Goal: Information Seeking & Learning: Learn about a topic

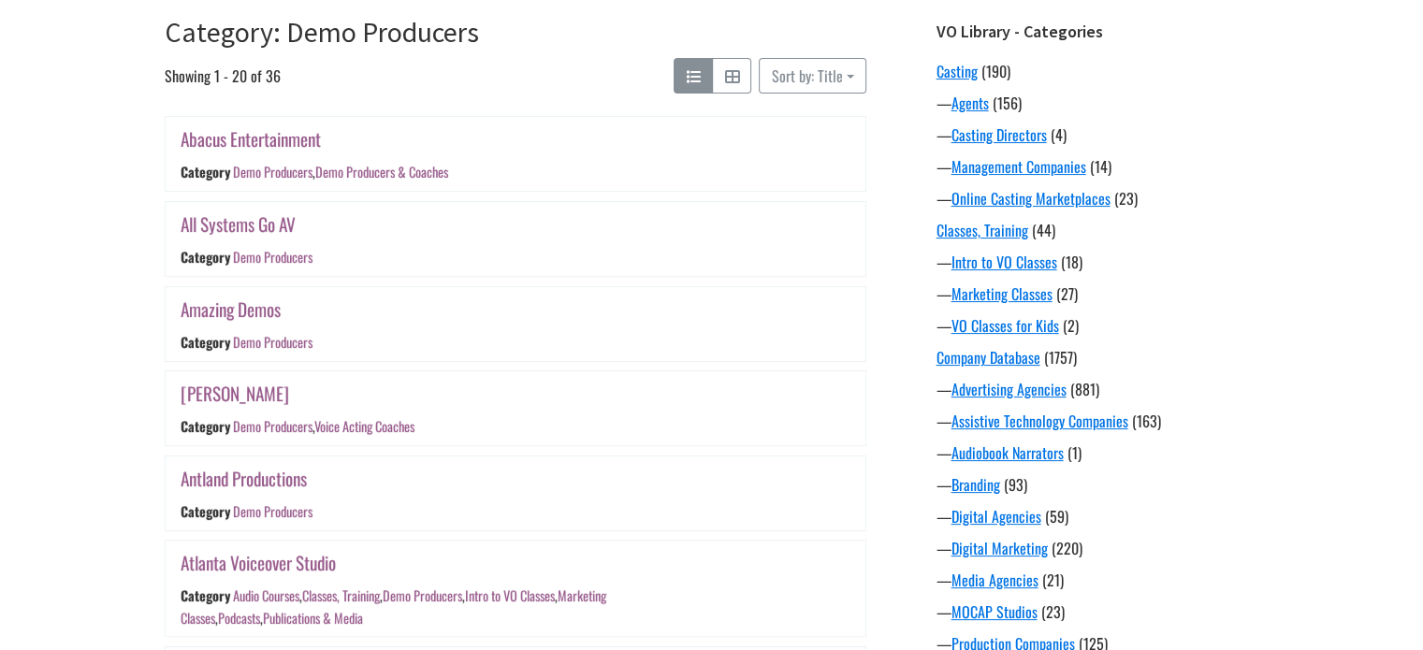
scroll to position [314, 0]
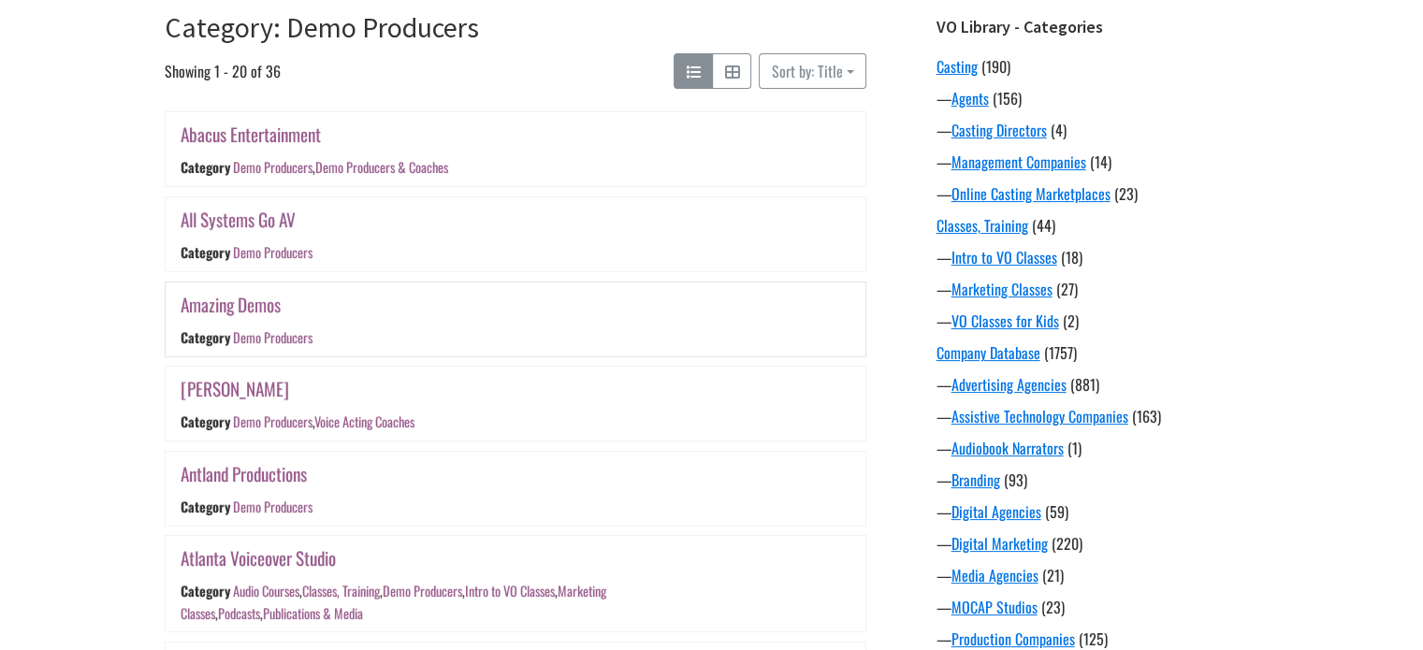
click at [263, 302] on link "Amazing Demos" at bounding box center [231, 304] width 100 height 27
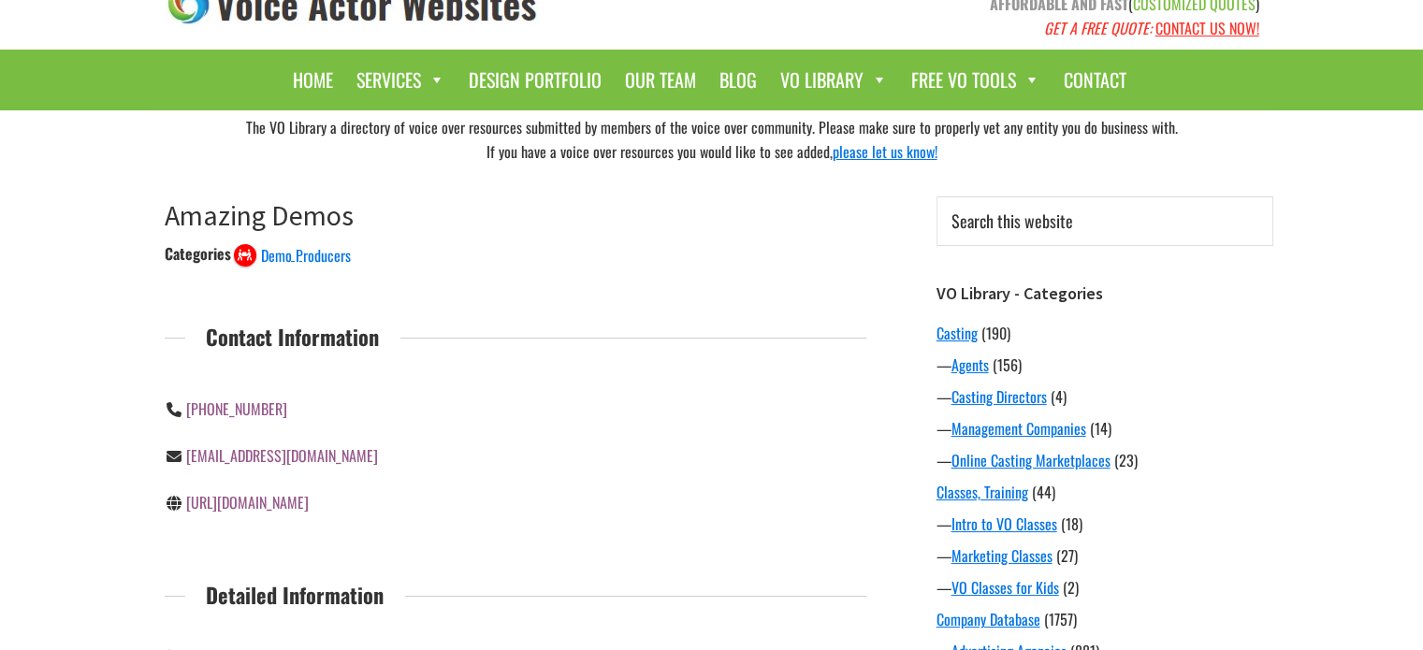
scroll to position [49, 0]
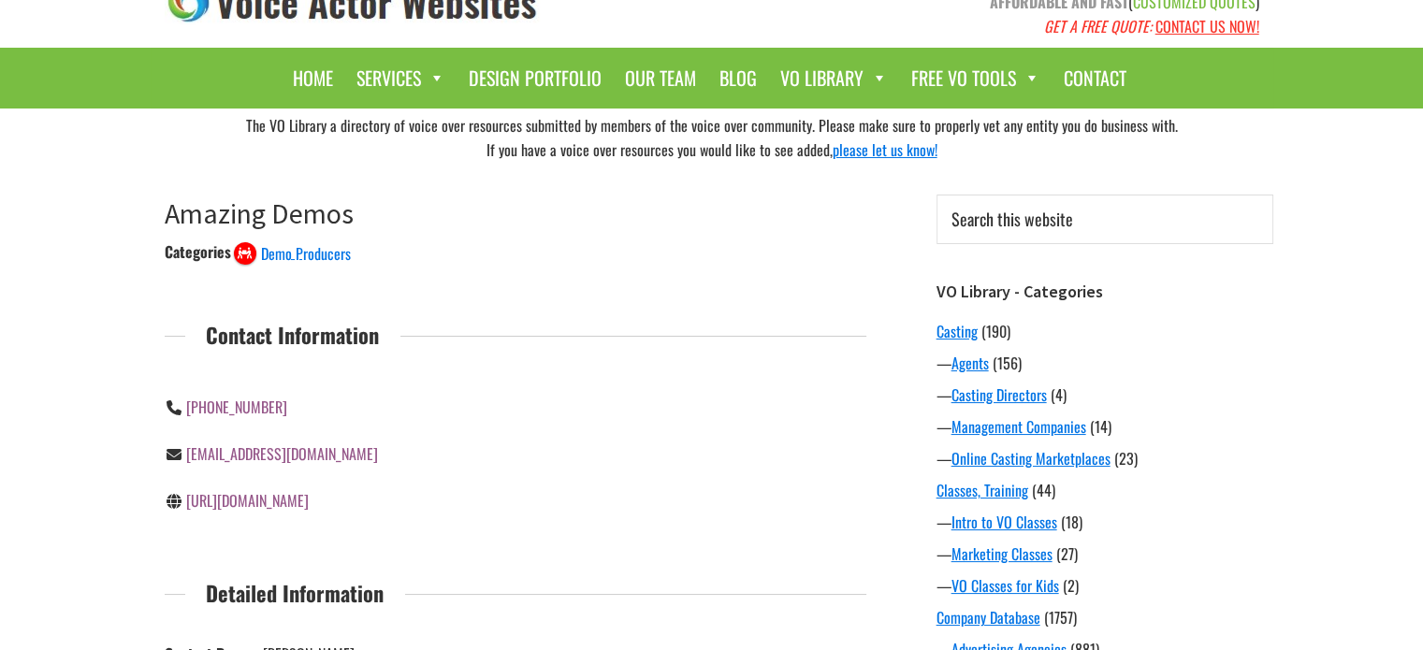
click at [309, 494] on link "http://a-mazingdemos.com/" at bounding box center [247, 500] width 123 height 22
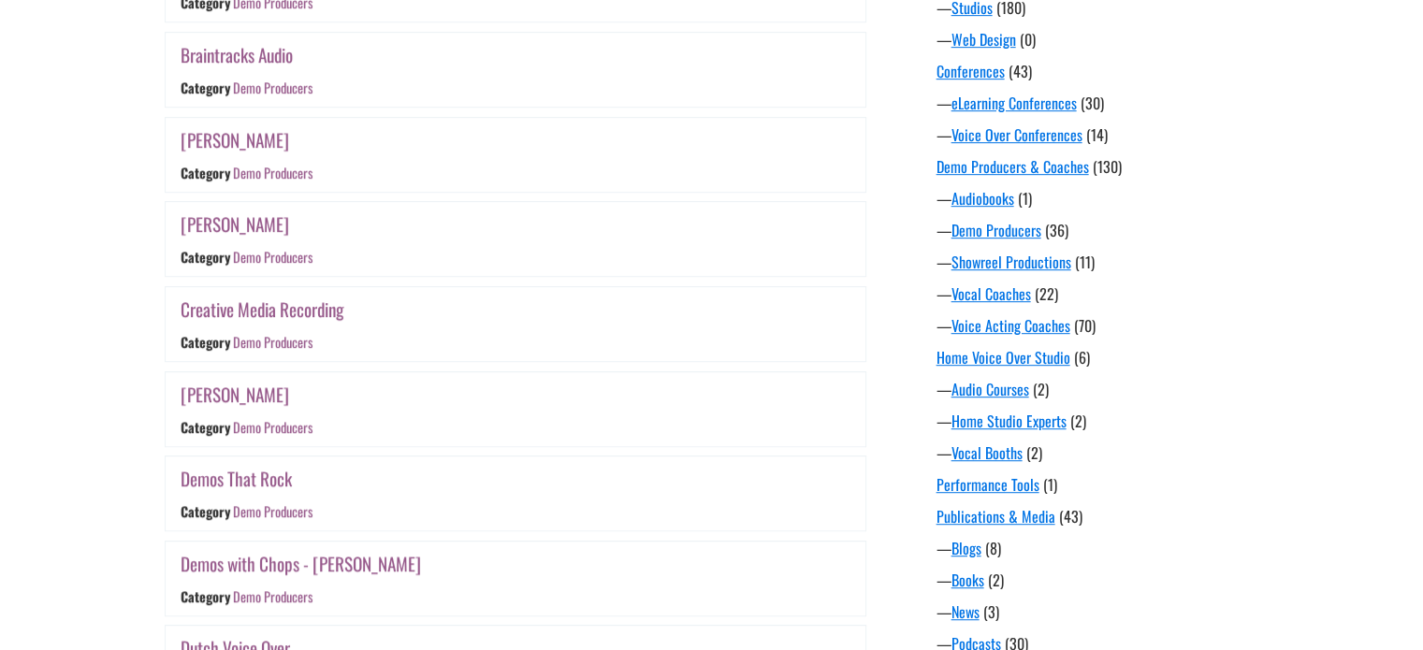
scroll to position [1010, 0]
click at [240, 130] on link "[PERSON_NAME]" at bounding box center [235, 138] width 109 height 27
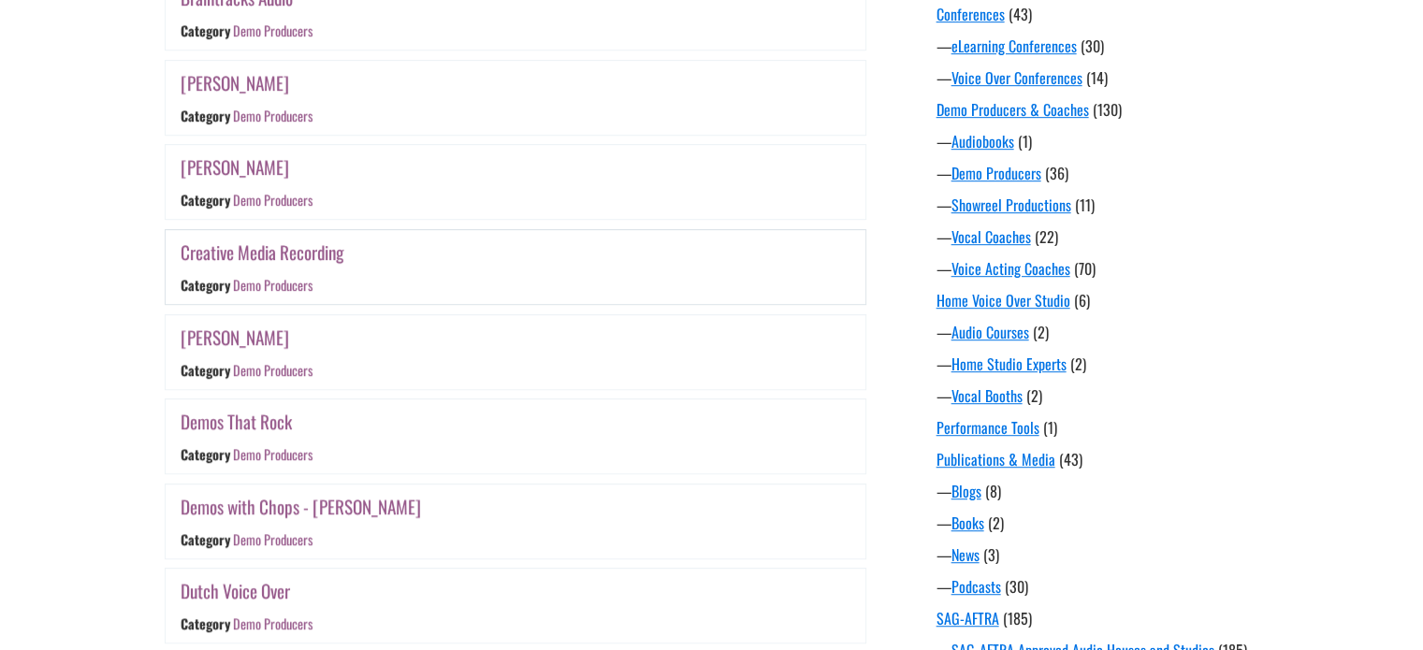
click at [279, 247] on link "Creative Media Recording" at bounding box center [262, 252] width 163 height 27
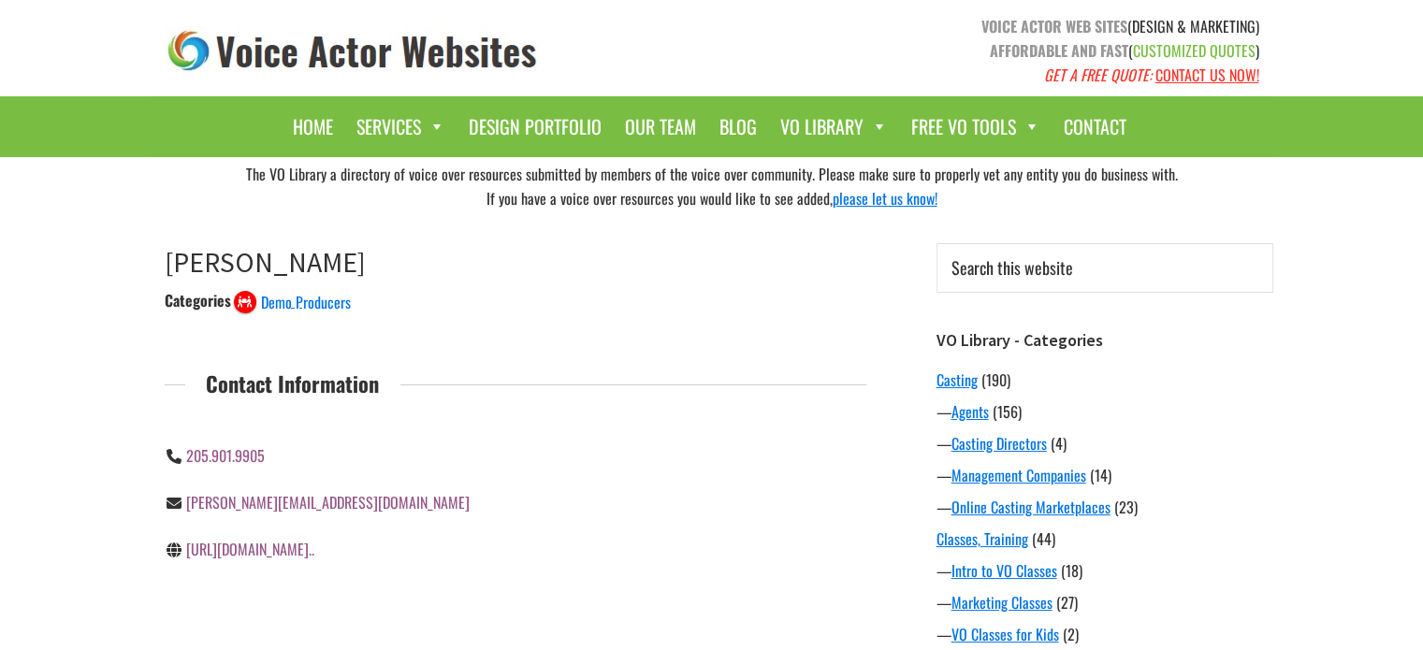
click at [314, 547] on link "https://www.chrismccannvo.com/demo-pr..." at bounding box center [250, 549] width 128 height 22
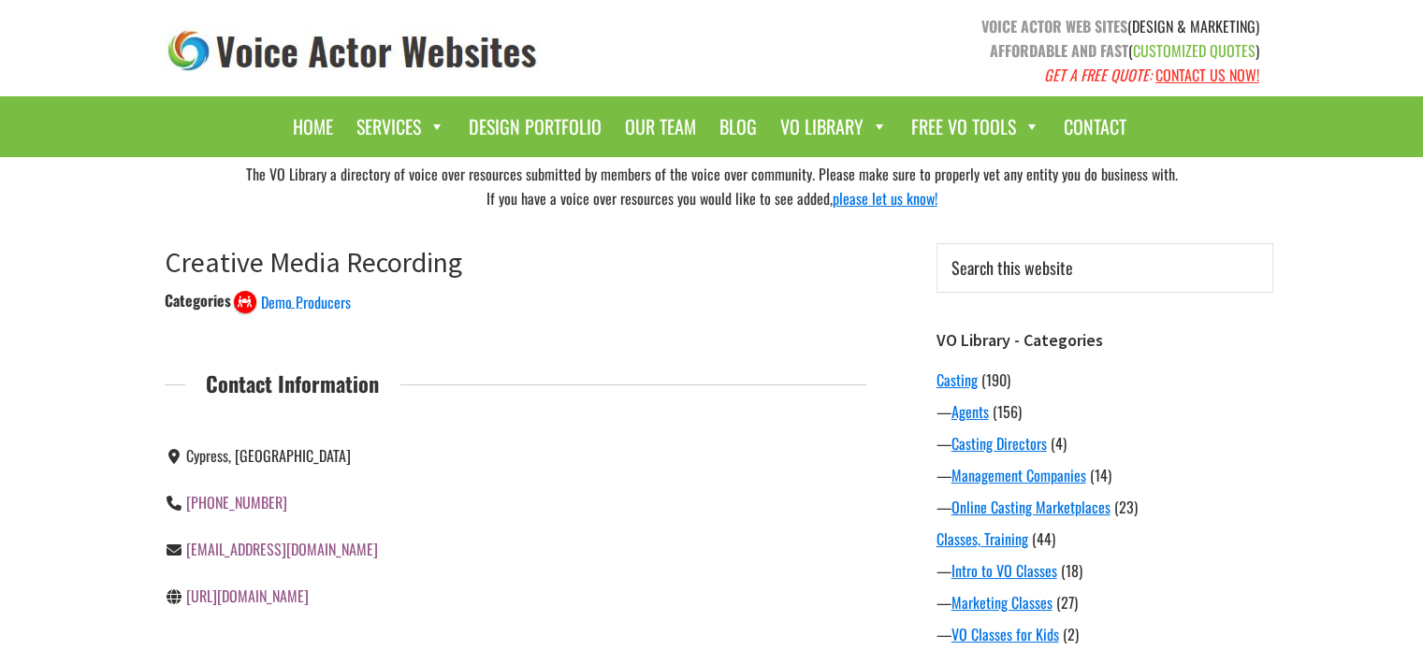
click at [309, 592] on link "http://creativemediarecording.com/" at bounding box center [247, 596] width 123 height 22
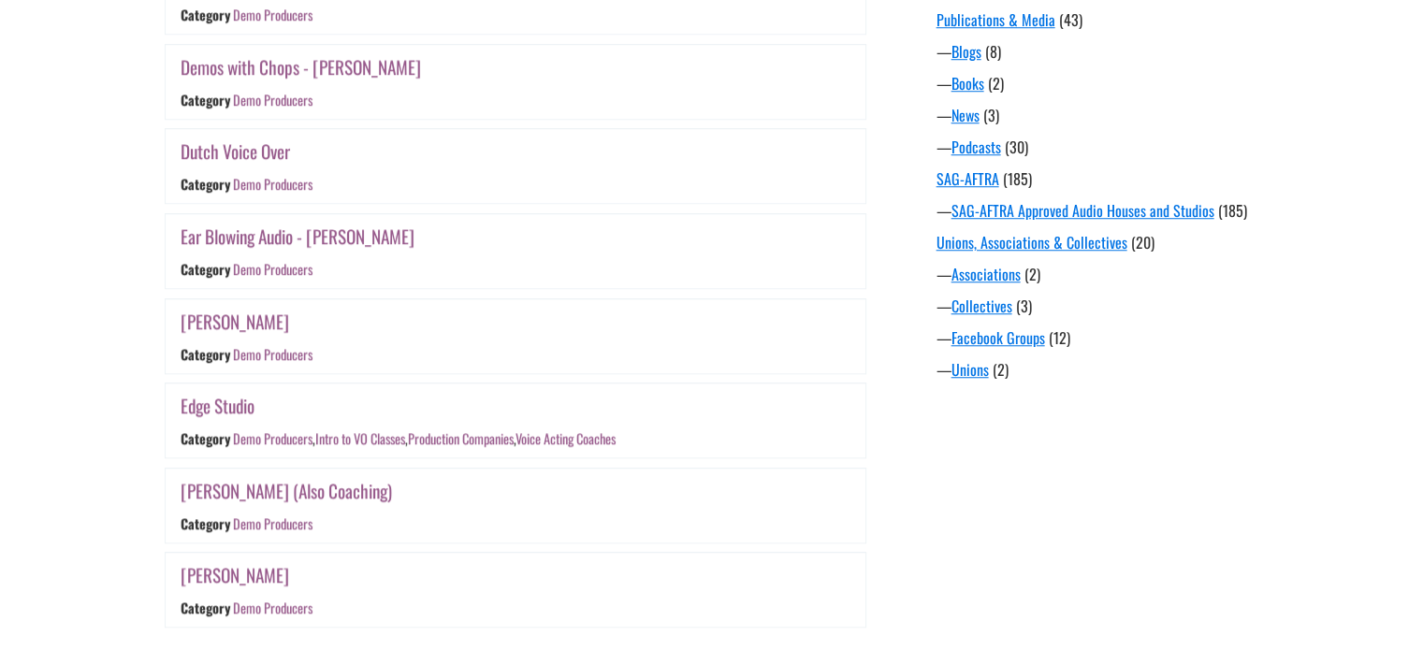
scroll to position [1516, 0]
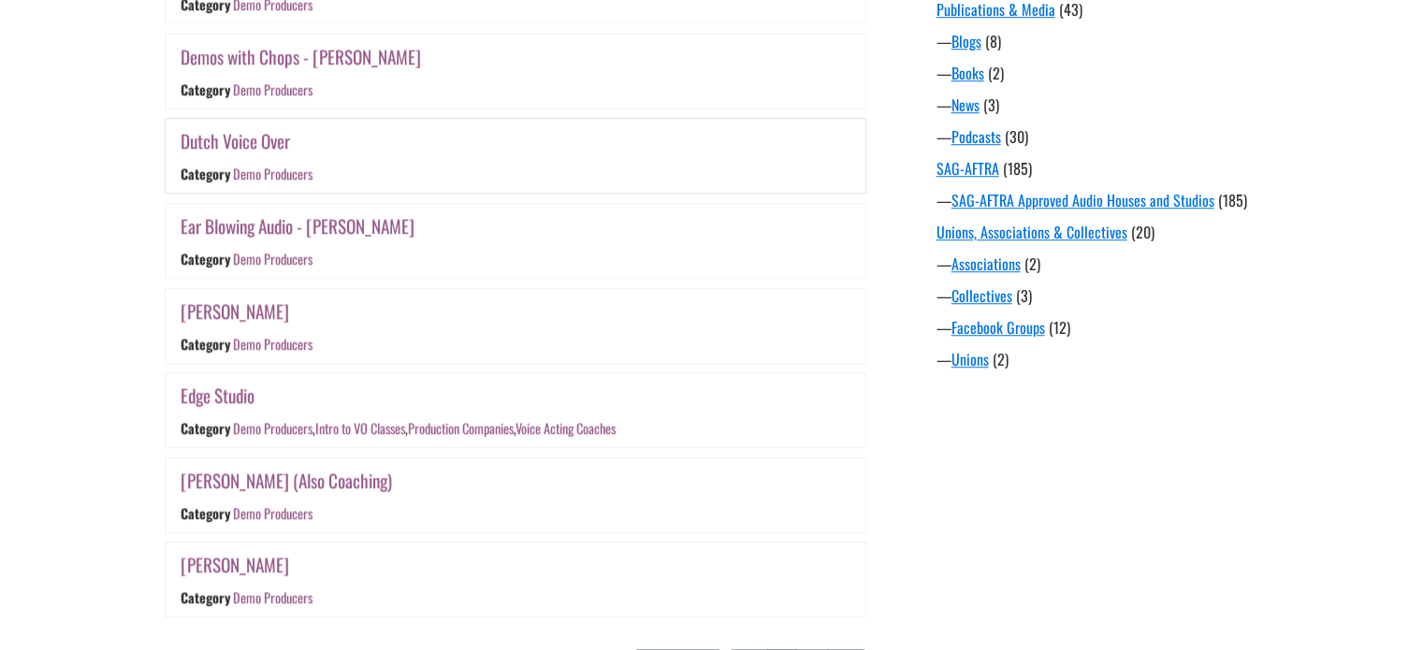
click at [241, 132] on link "Dutch Voice Over" at bounding box center [235, 140] width 109 height 27
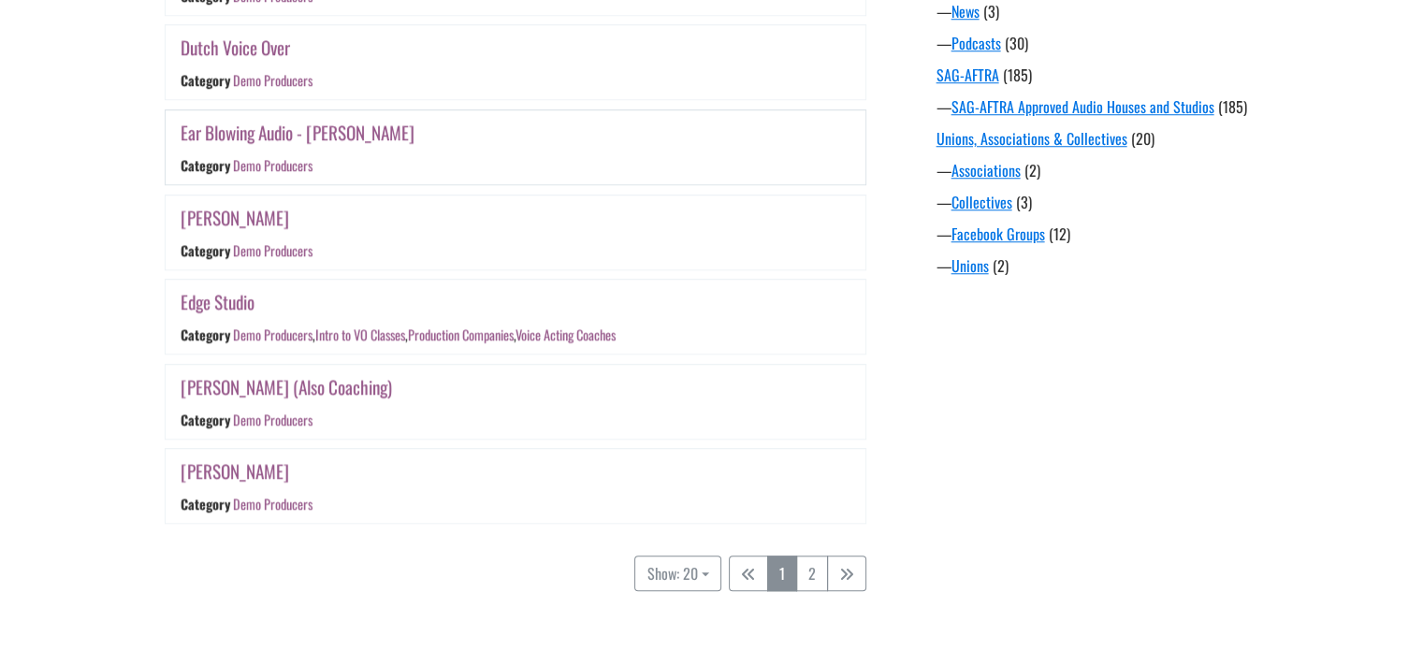
scroll to position [1611, 0]
click at [244, 204] on link "[PERSON_NAME]" at bounding box center [235, 215] width 109 height 27
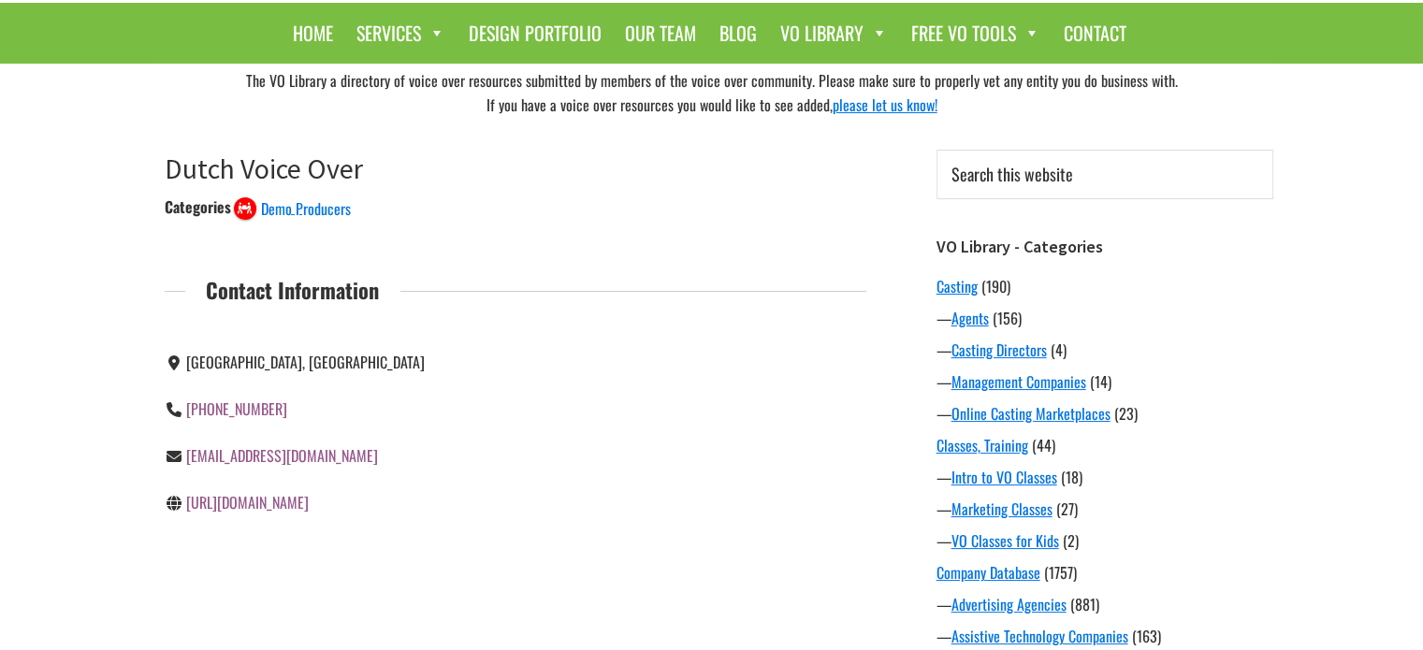
scroll to position [95, 0]
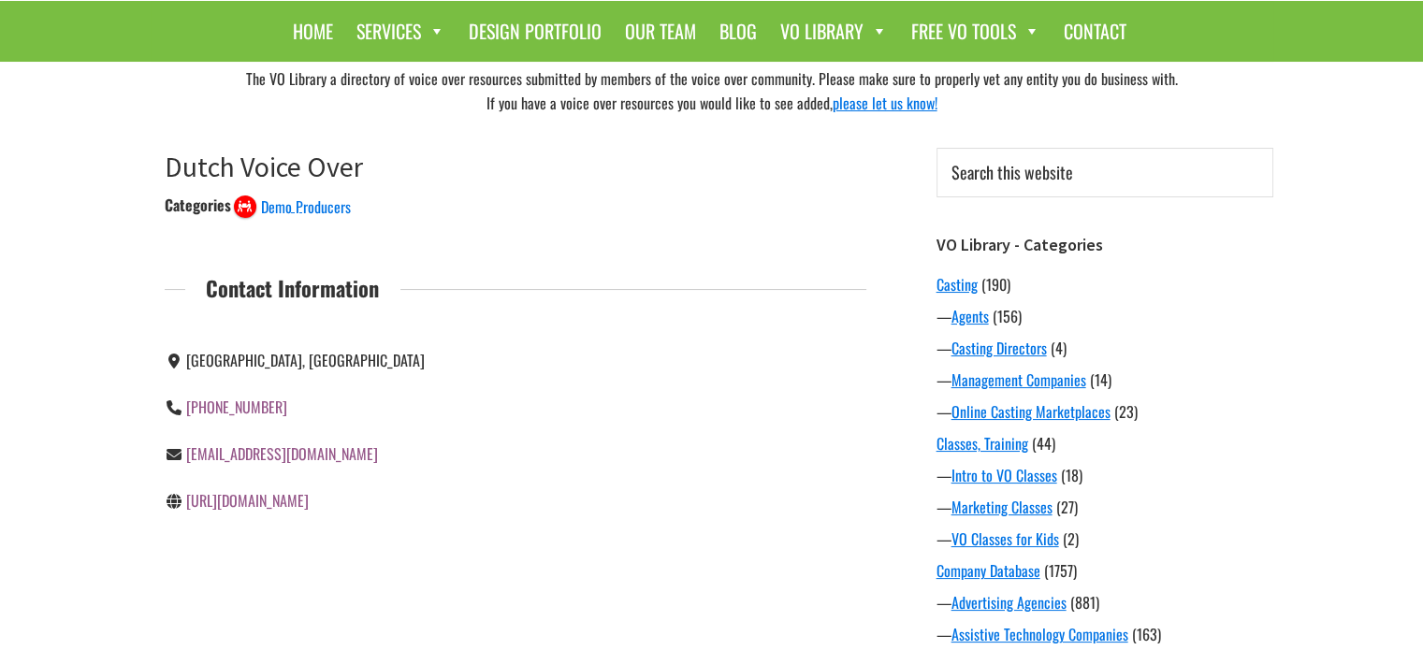
click at [309, 497] on link "https://www.dutch-voiceover.com/" at bounding box center [247, 500] width 123 height 22
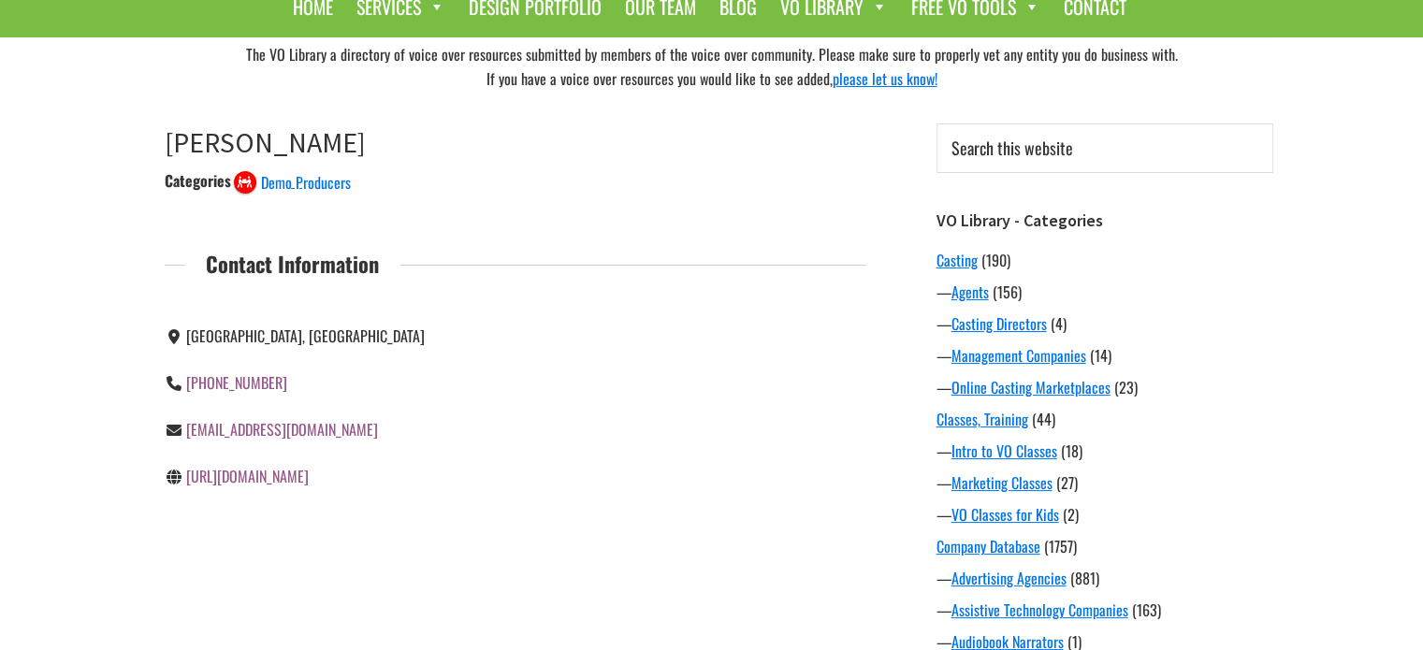
scroll to position [126, 0]
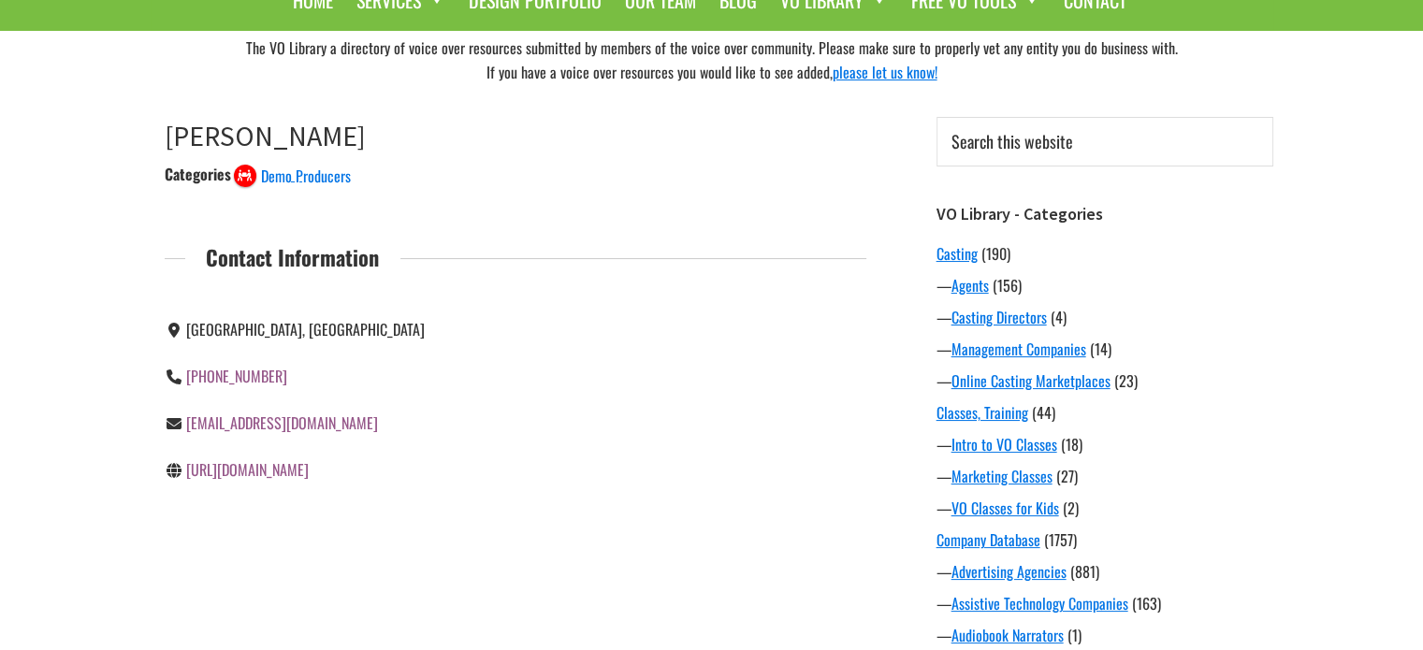
click at [309, 469] on link "https://www.edcunningham.net/" at bounding box center [247, 470] width 123 height 22
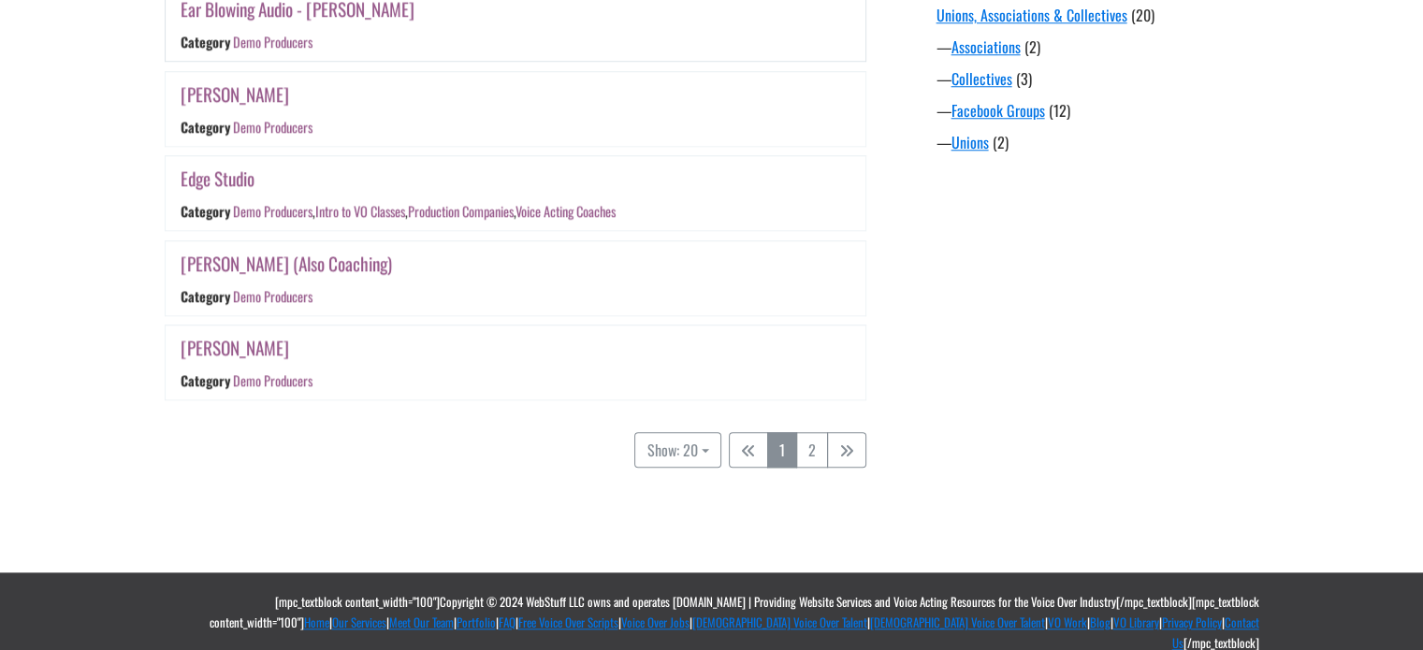
scroll to position [1748, 0]
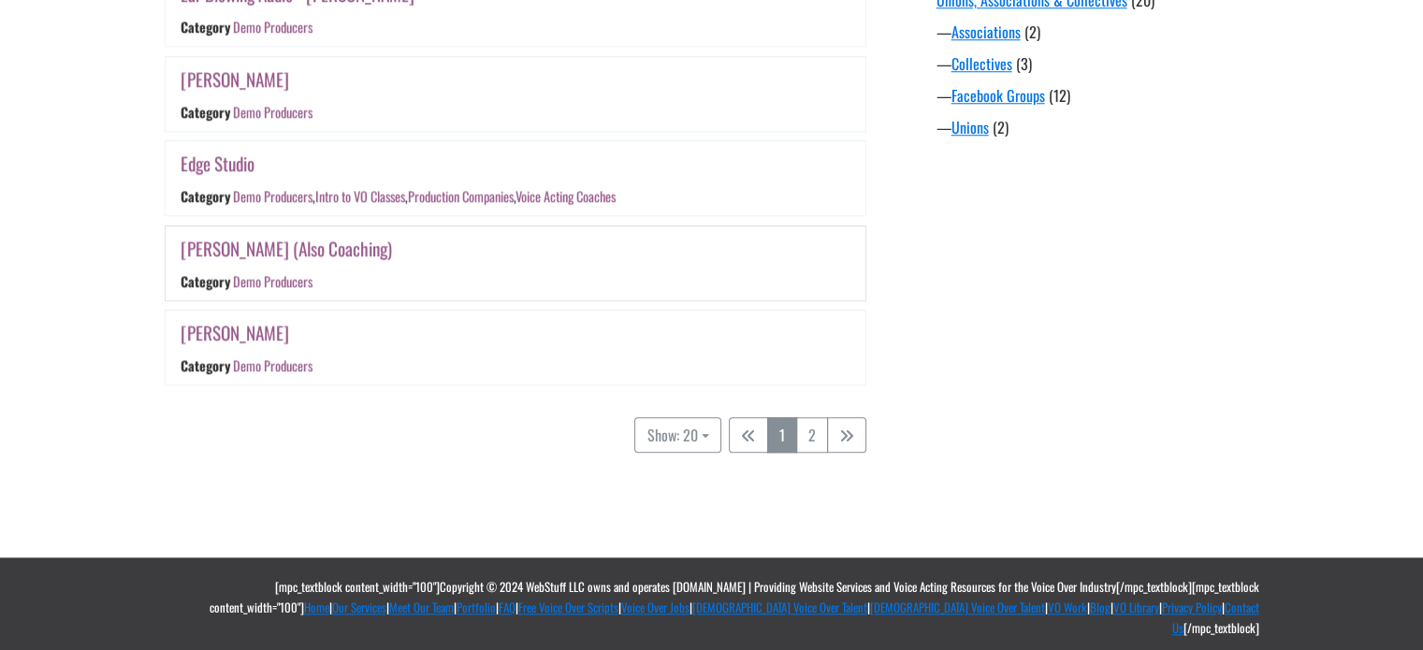
click at [226, 262] on link "Glen Holtzer (Also Coaching)" at bounding box center [286, 248] width 211 height 27
click at [243, 346] on link "[PERSON_NAME]" at bounding box center [235, 332] width 109 height 27
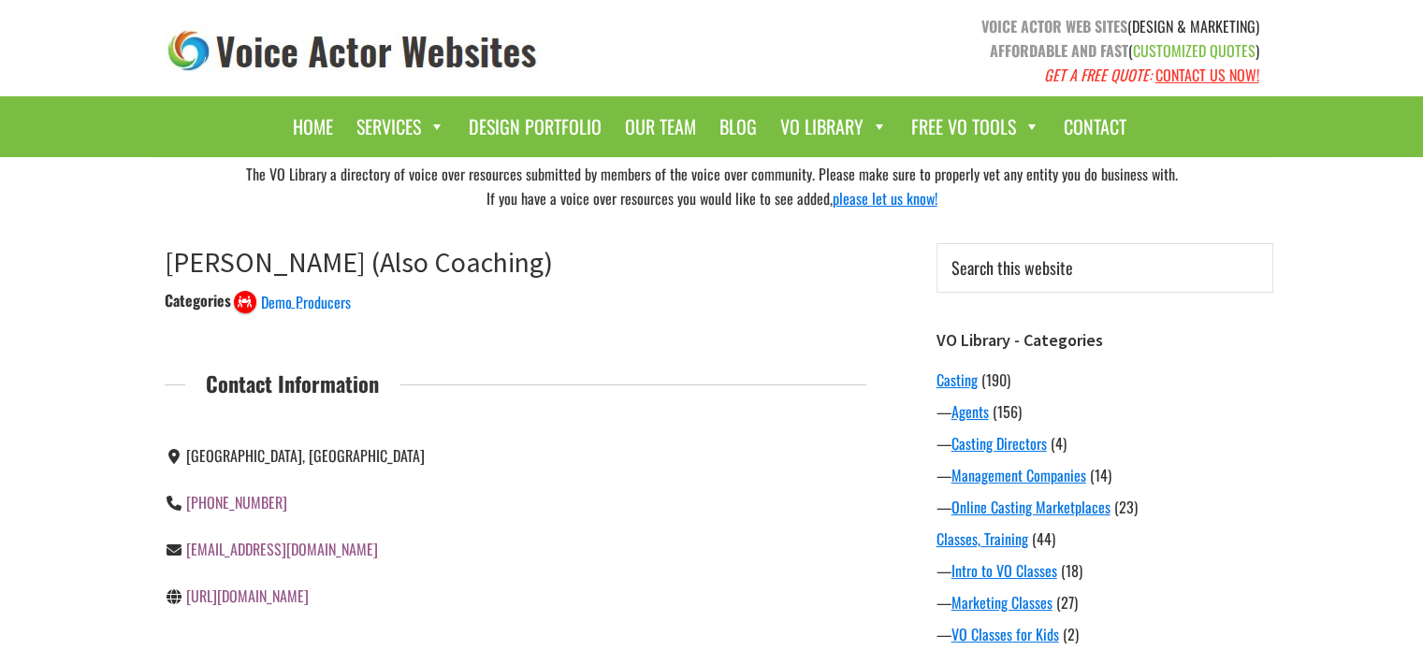
scroll to position [37, 0]
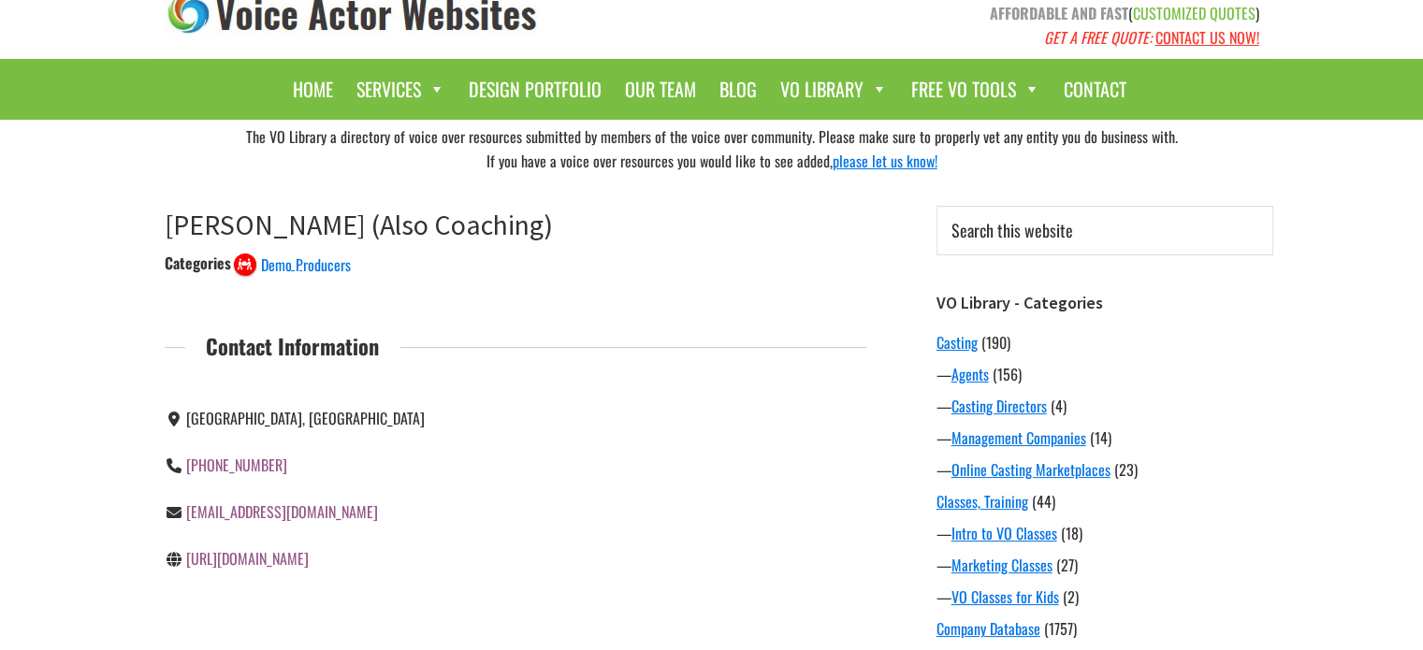
click at [265, 558] on link "https://glenholtzer.com/" at bounding box center [247, 558] width 123 height 22
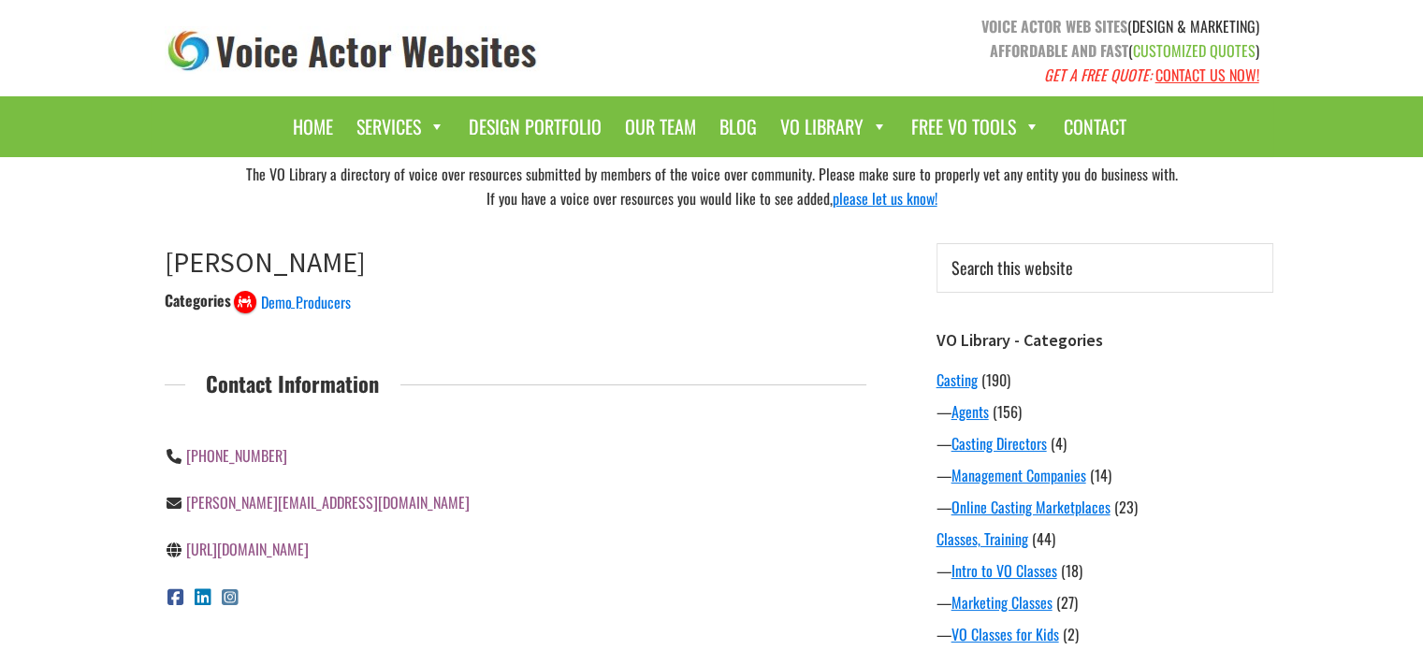
click at [299, 550] on link "https://www.henrywillard.com/" at bounding box center [247, 549] width 123 height 22
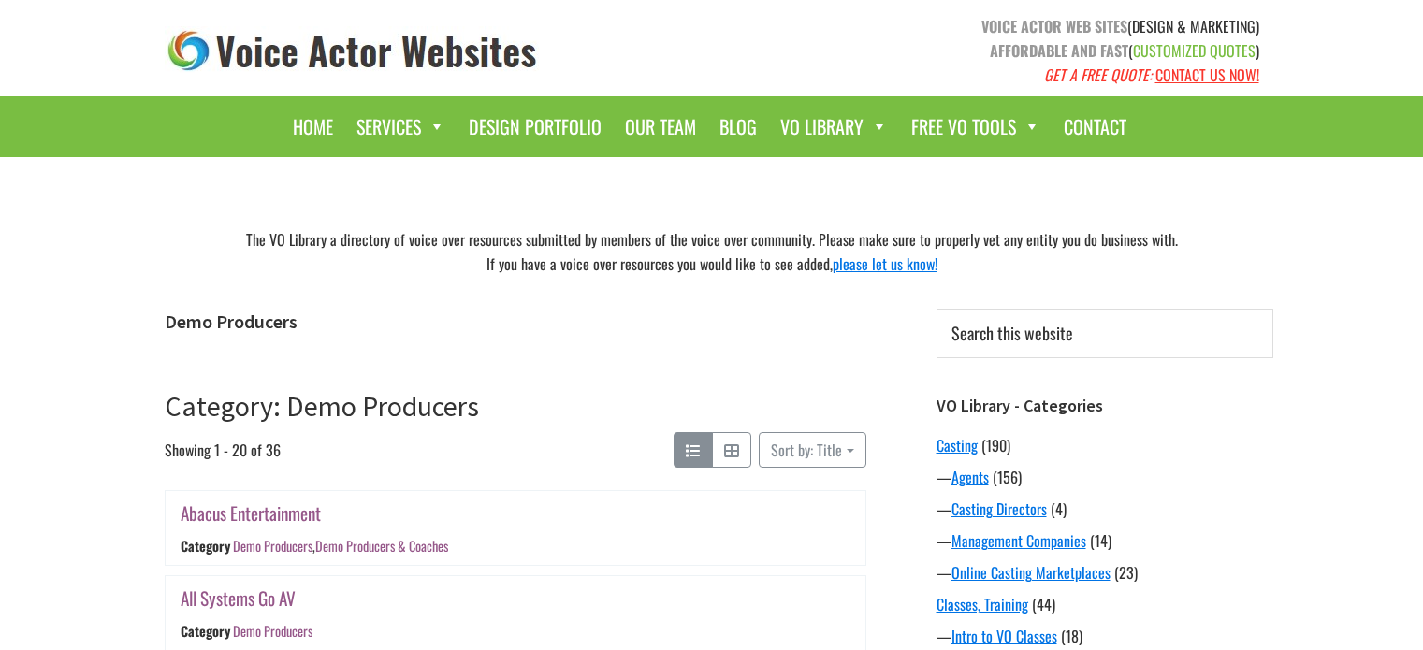
scroll to position [1748, 0]
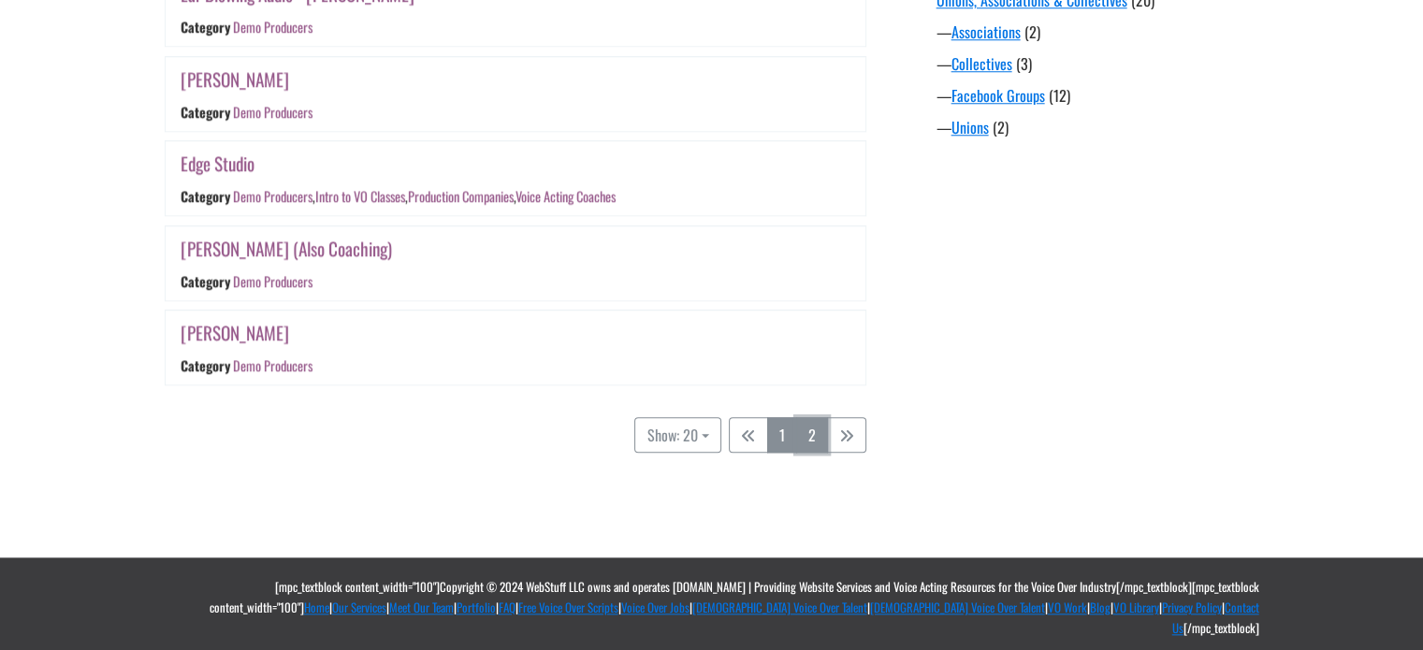
click at [813, 445] on link "2" at bounding box center [812, 435] width 32 height 36
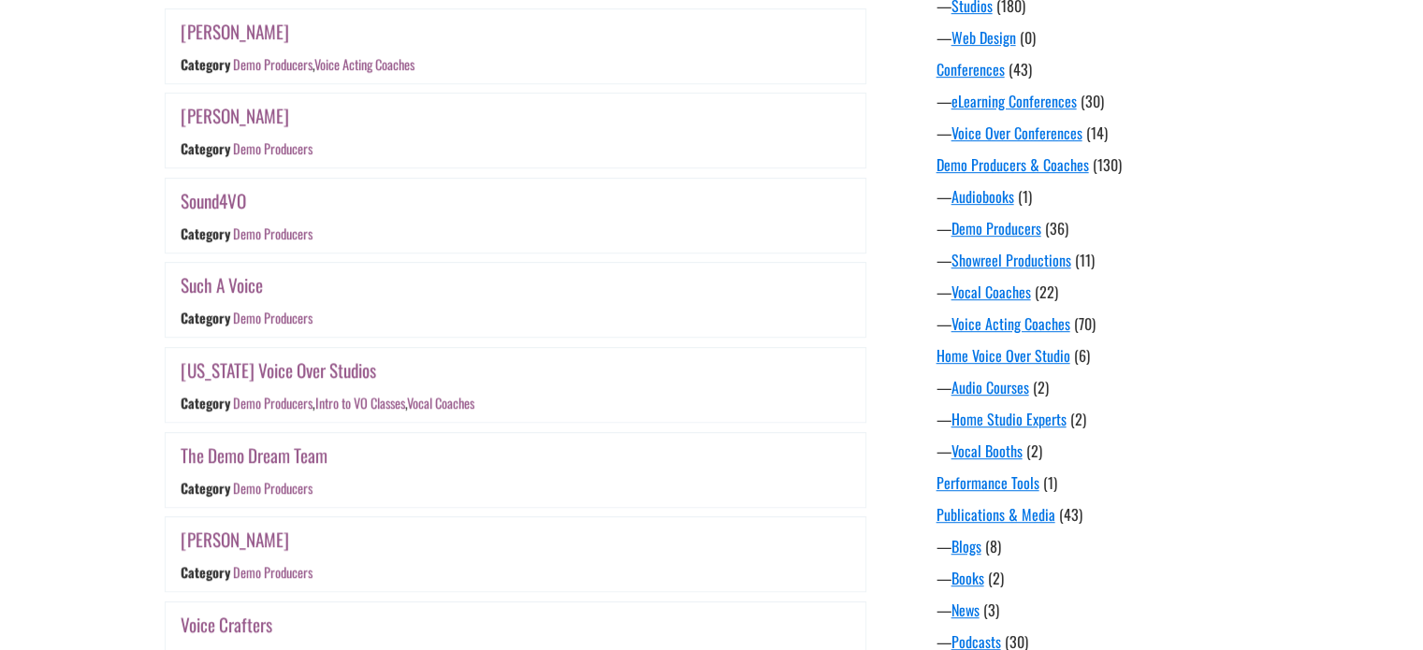
scroll to position [1014, 0]
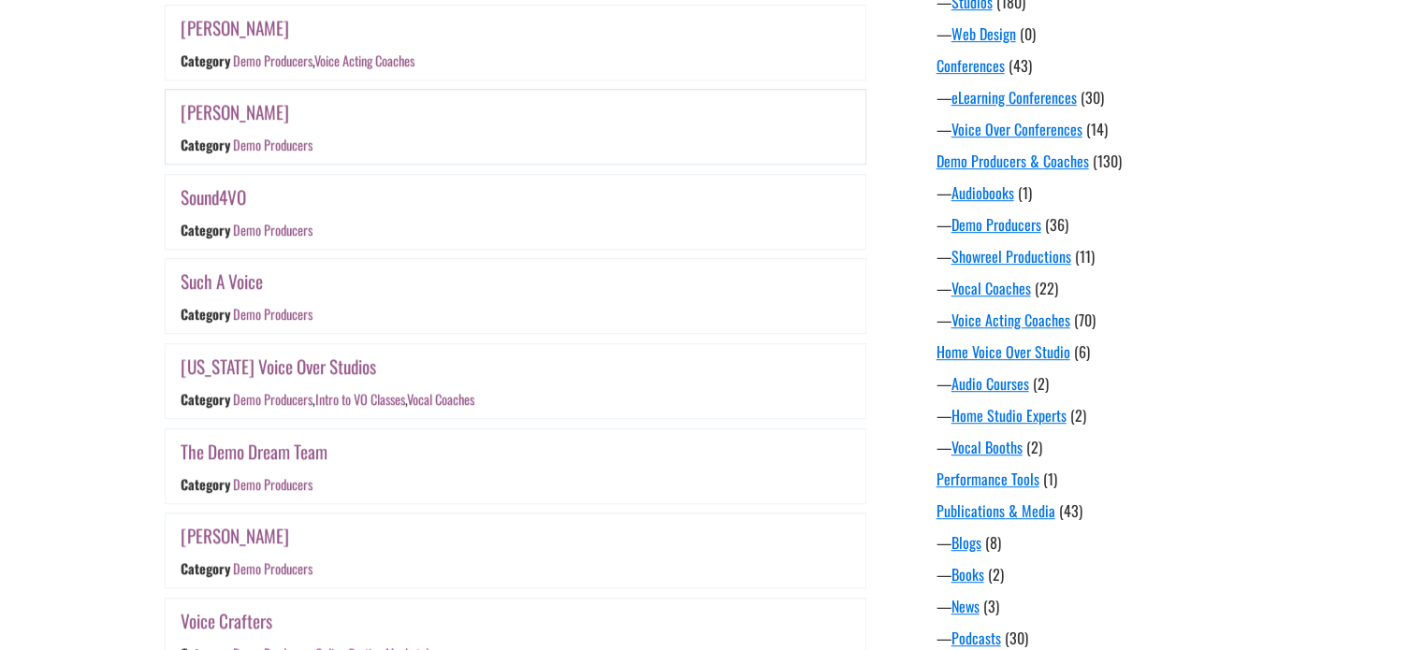
click at [246, 109] on link "Scott Burns" at bounding box center [235, 111] width 109 height 27
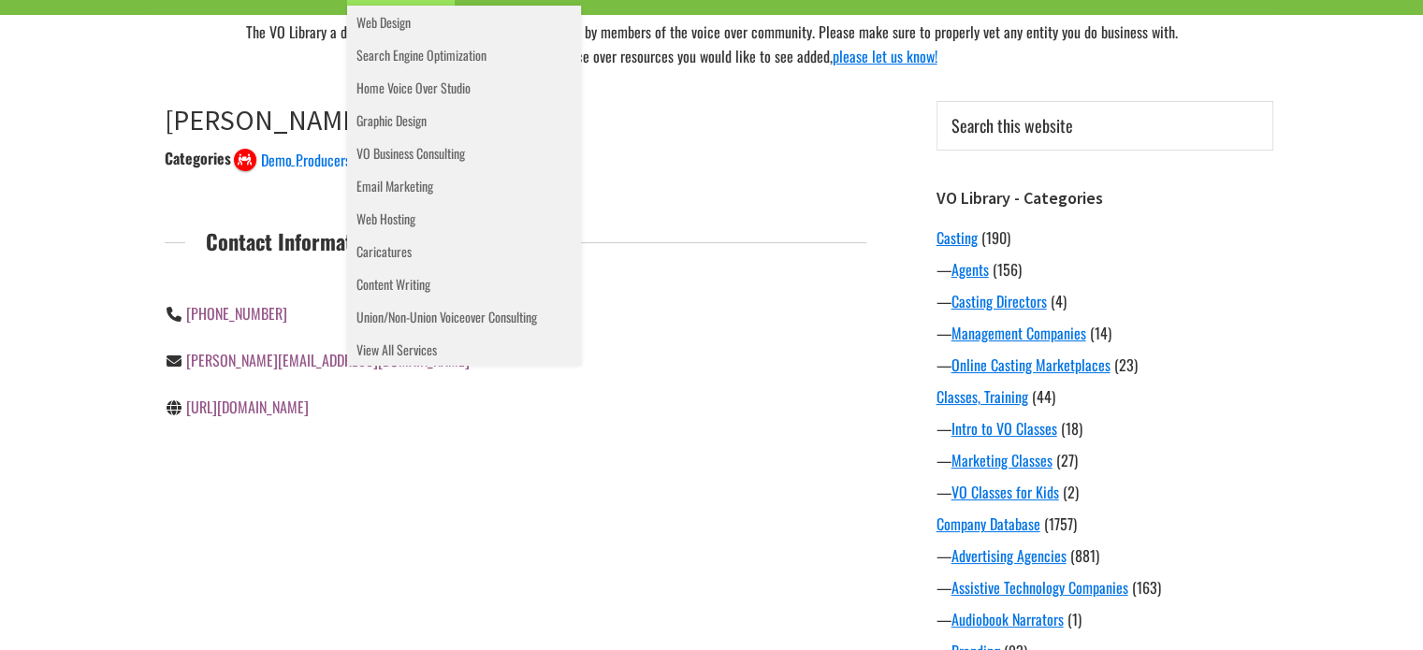
scroll to position [146, 0]
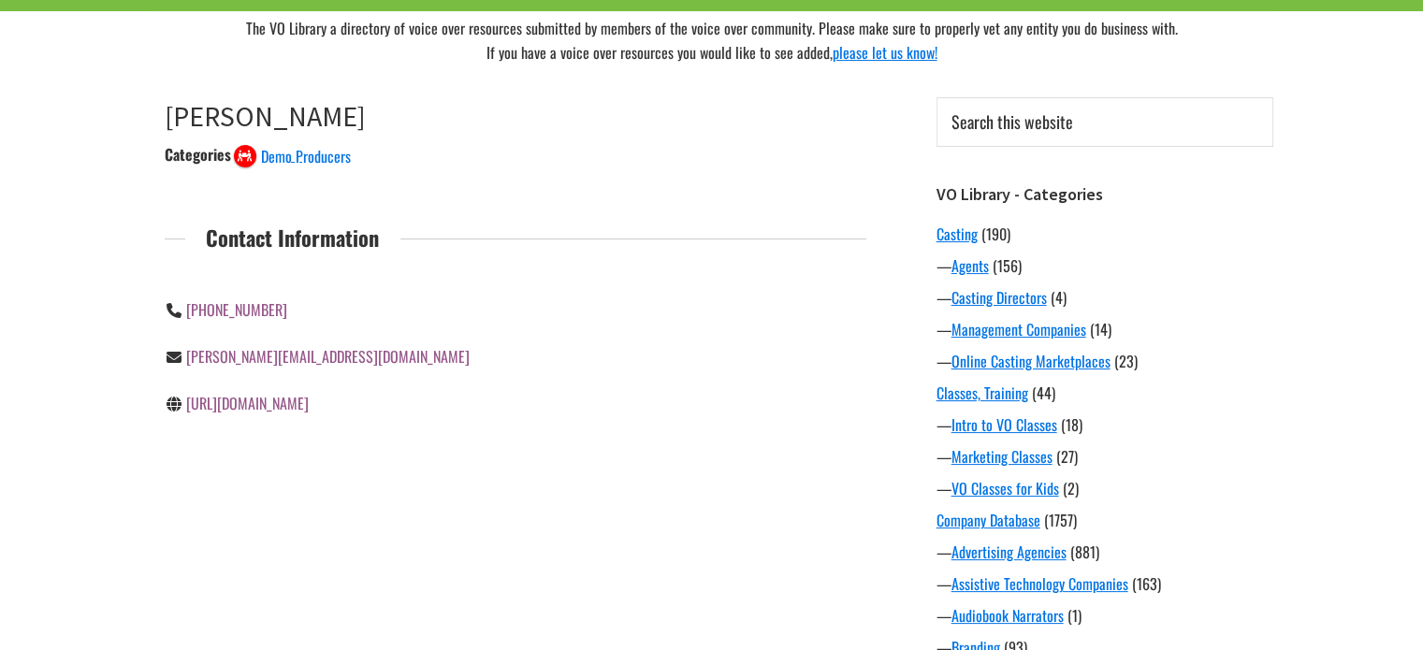
click at [309, 399] on link "http://www.bookscottburns.com/" at bounding box center [247, 403] width 123 height 22
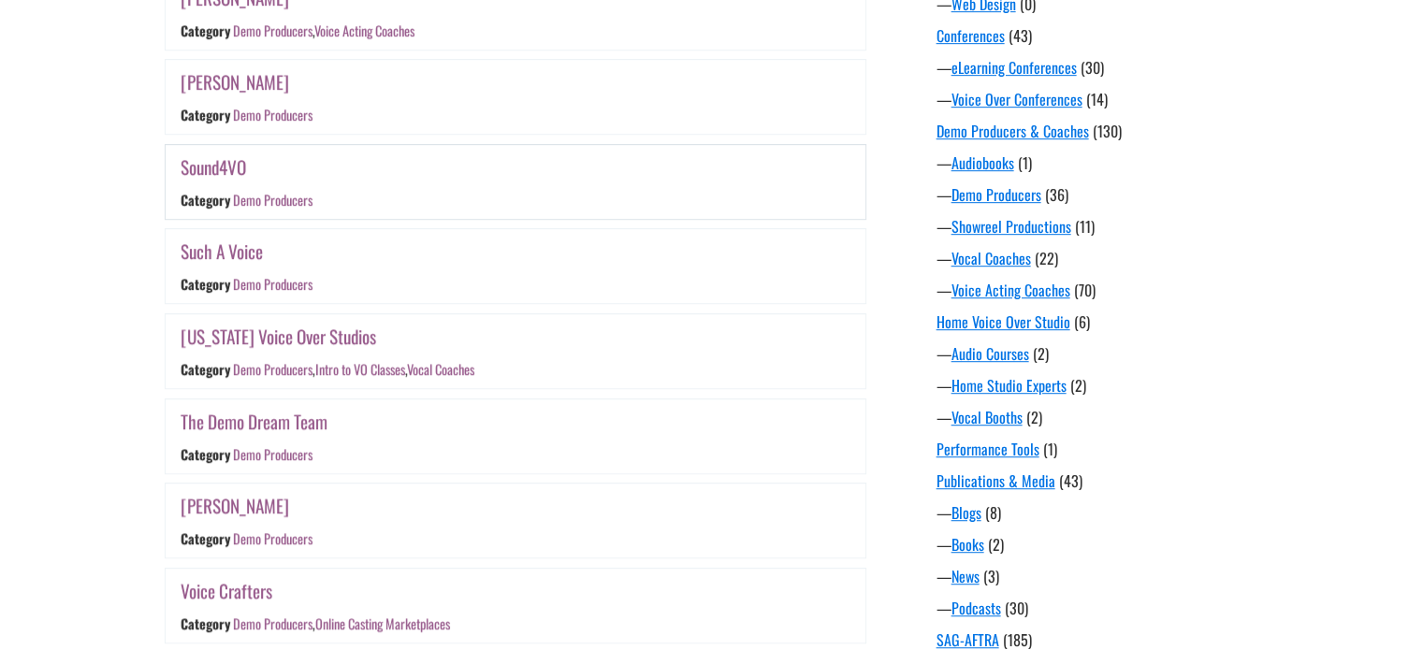
scroll to position [1044, 0]
click at [228, 162] on link "Sound4VO" at bounding box center [214, 166] width 66 height 27
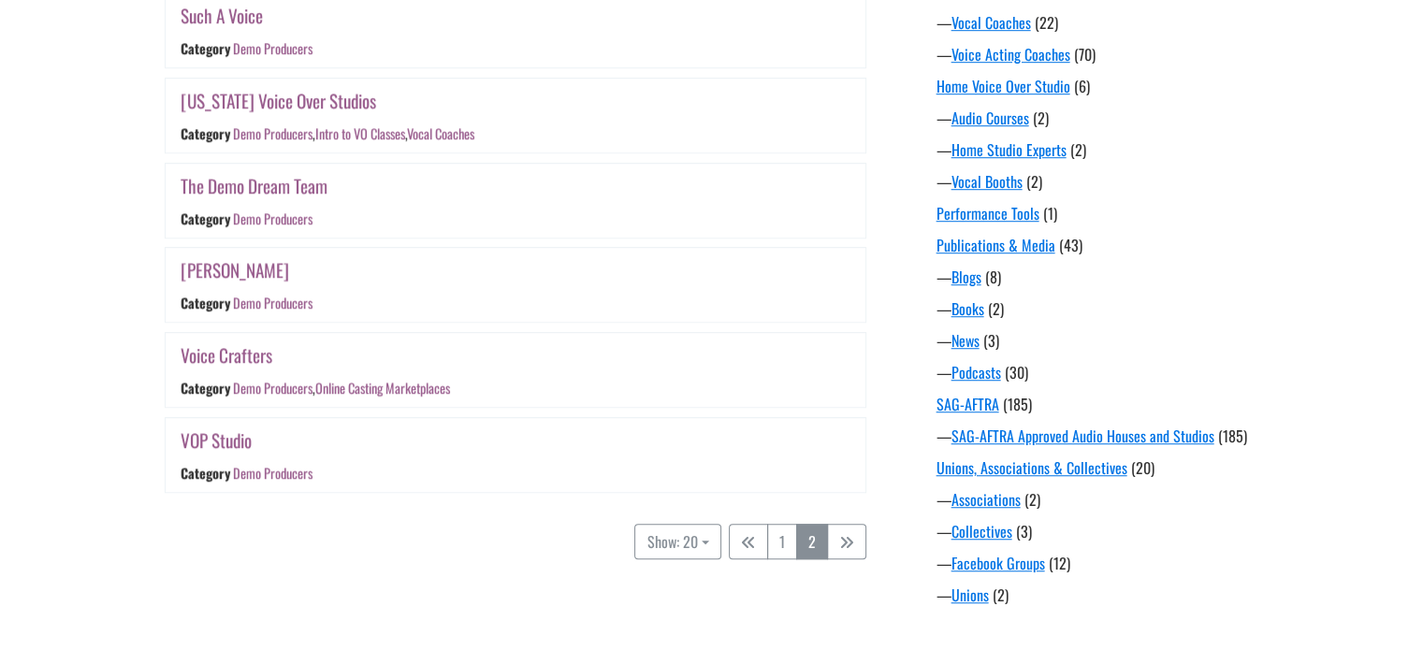
scroll to position [1299, 0]
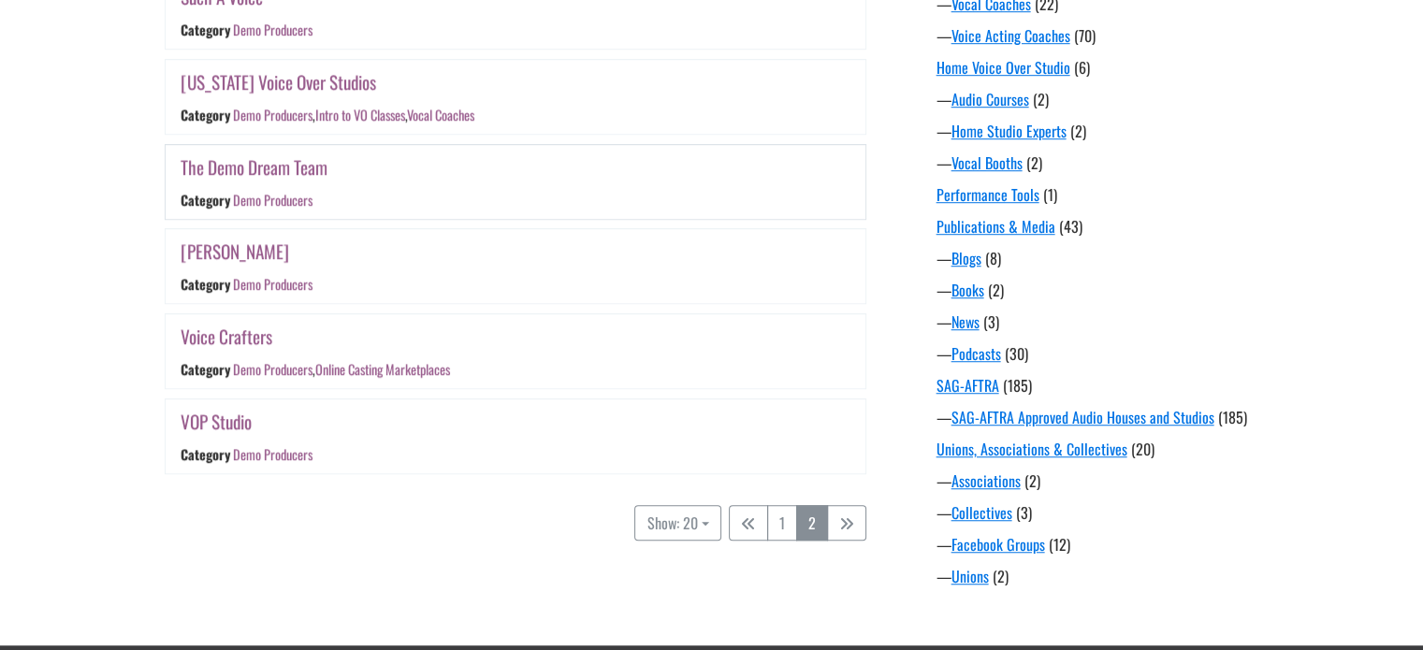
click at [284, 161] on link "The Demo Dream Team" at bounding box center [254, 166] width 147 height 27
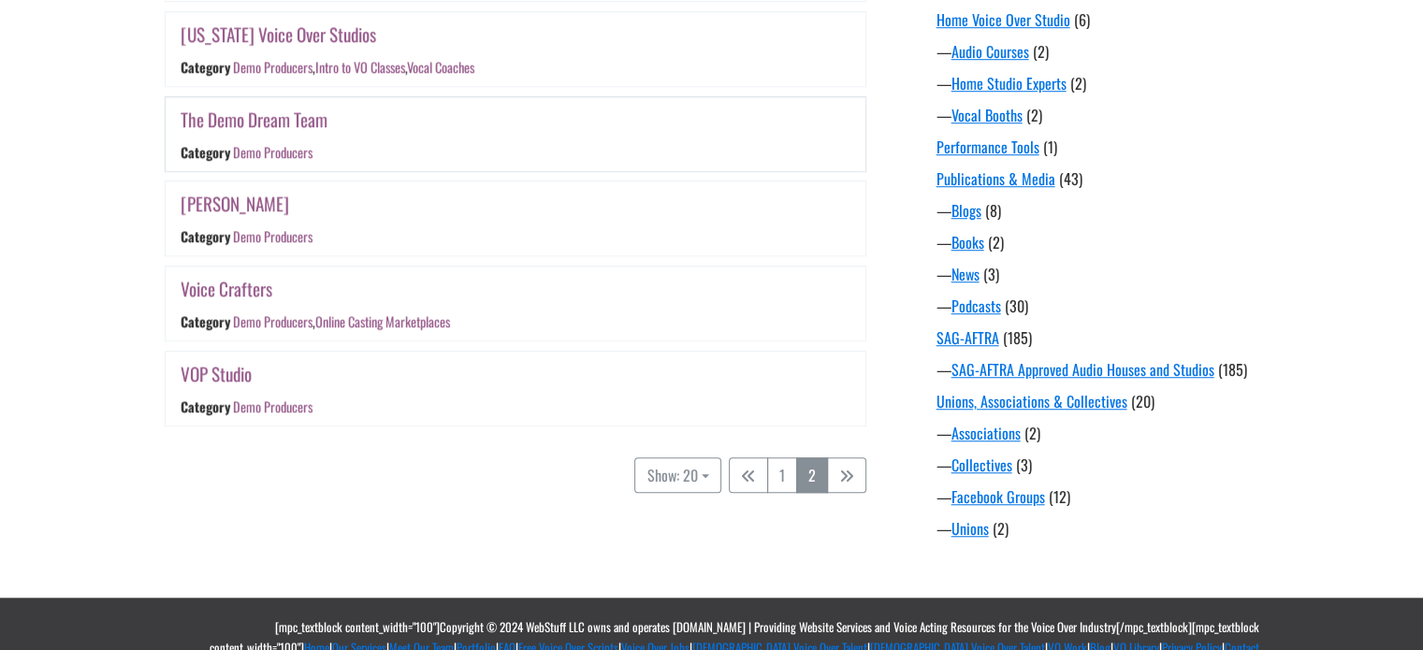
scroll to position [1366, 0]
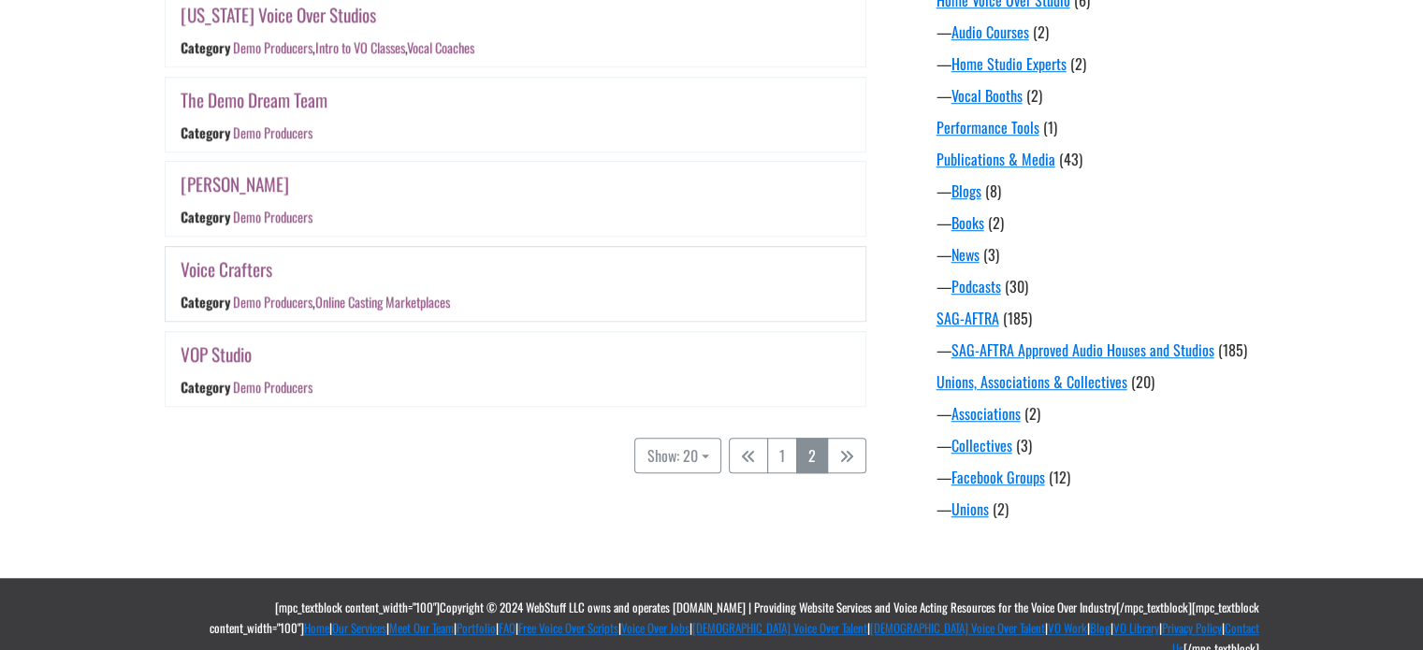
click at [251, 257] on link "Voice Crafters" at bounding box center [227, 268] width 92 height 27
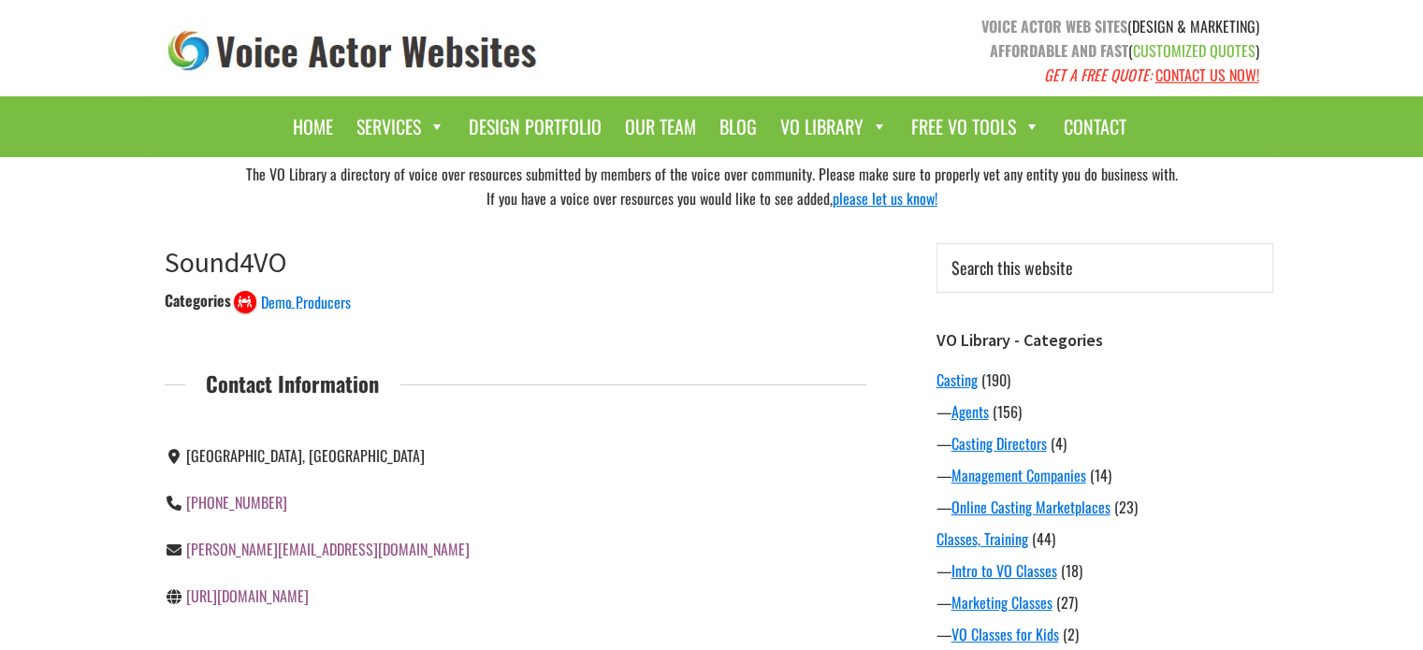
click at [283, 597] on link "[URL][DOMAIN_NAME]" at bounding box center [247, 596] width 123 height 22
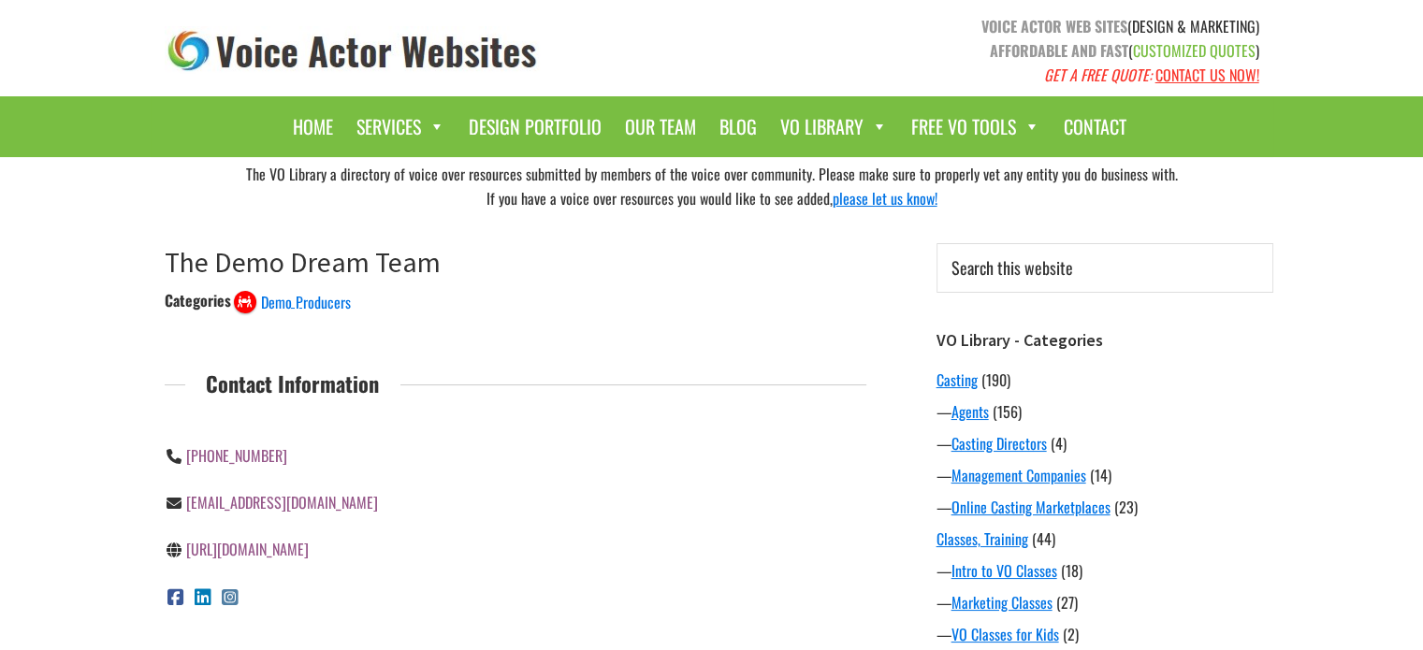
click at [309, 553] on link "[URL][DOMAIN_NAME]" at bounding box center [247, 549] width 123 height 22
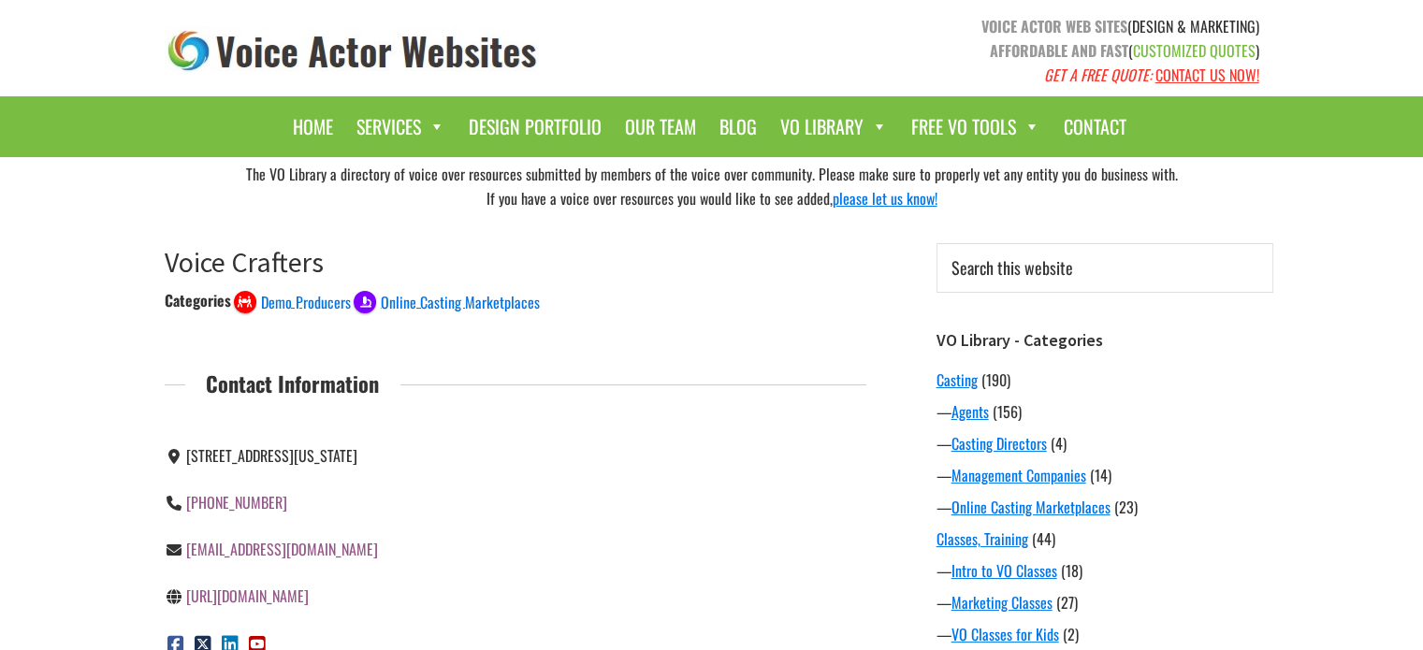
click at [309, 595] on link "https://www.voicecrafters.com/" at bounding box center [247, 596] width 123 height 22
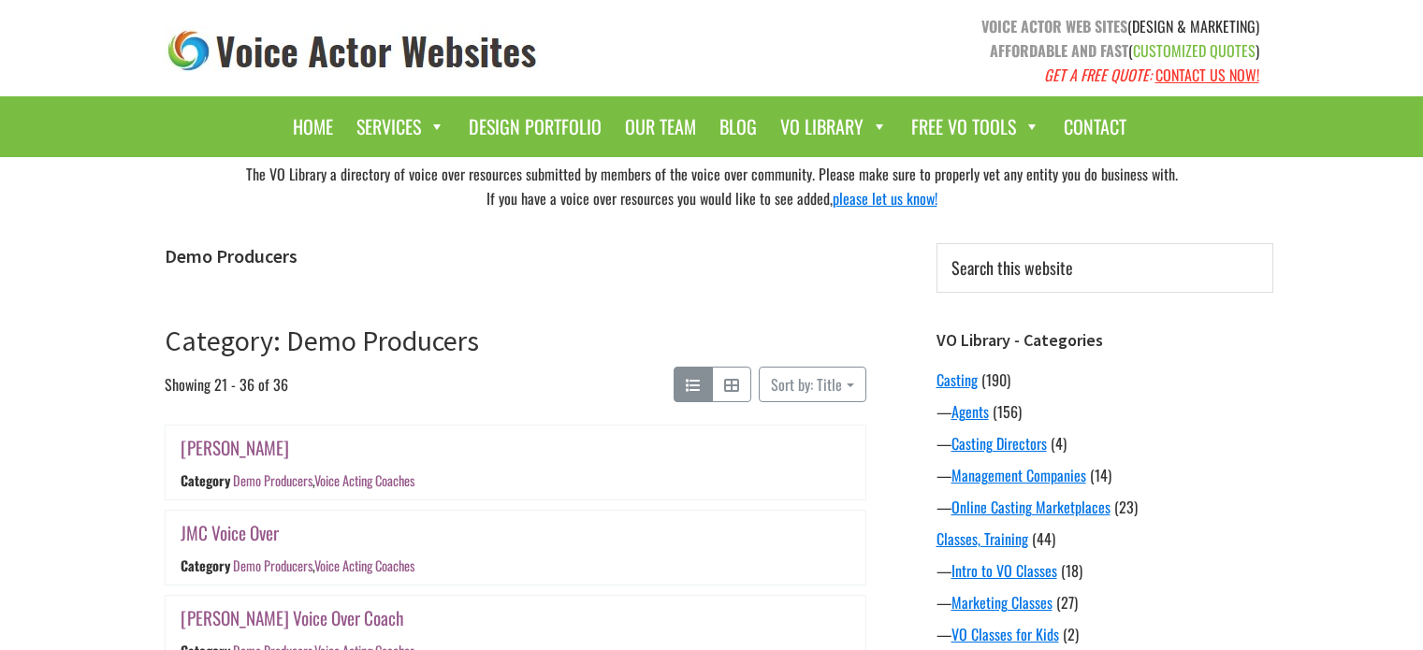
scroll to position [1366, 0]
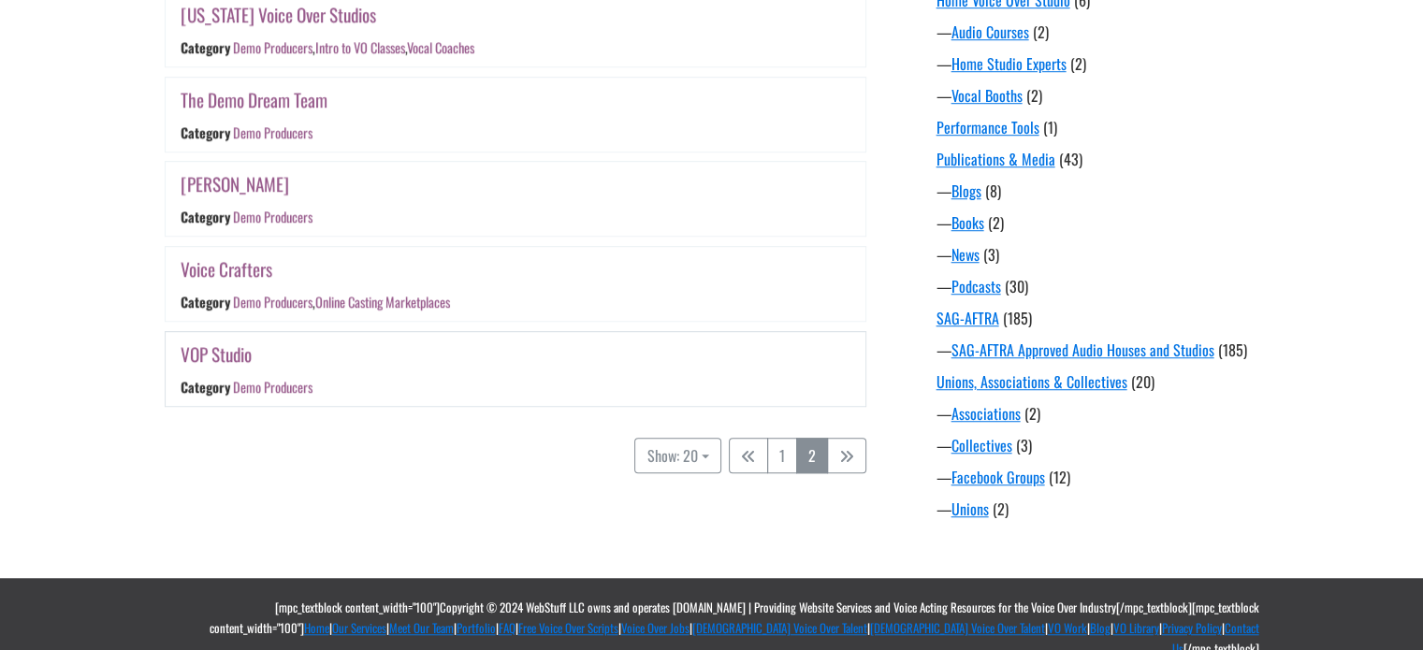
click at [242, 348] on link "VOP Studio" at bounding box center [216, 354] width 71 height 27
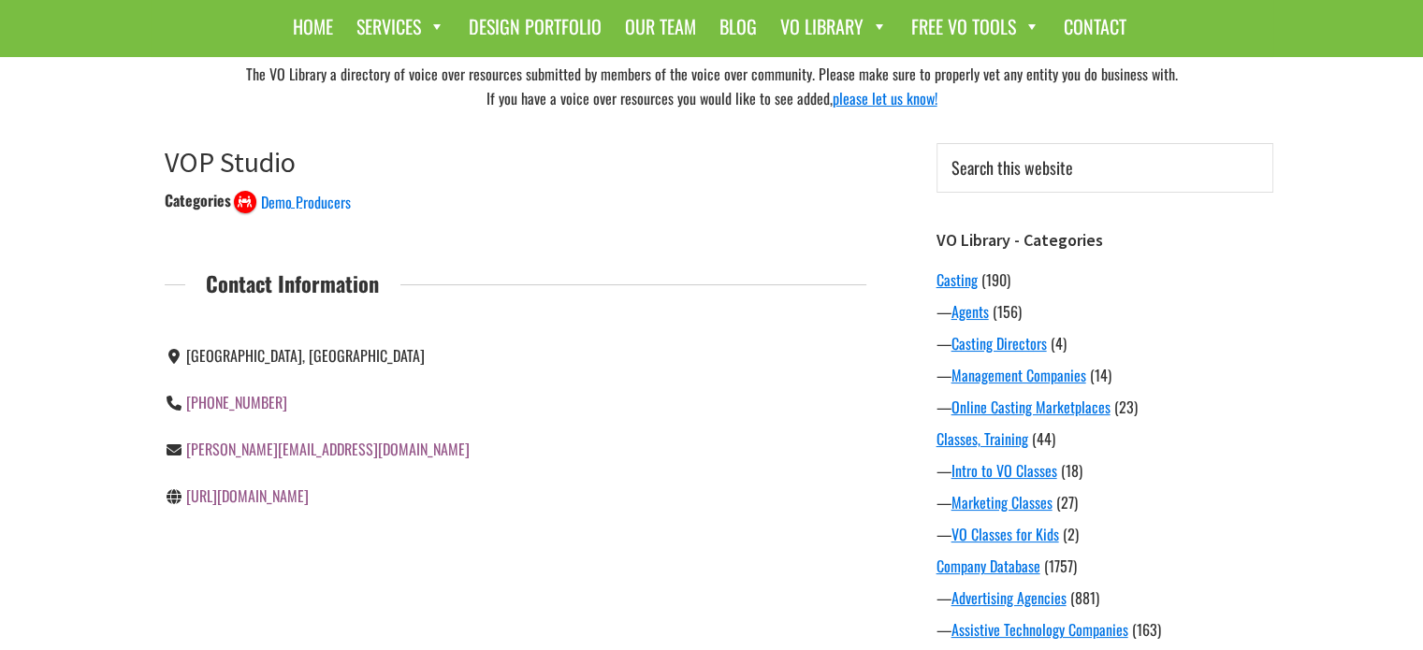
scroll to position [101, 0]
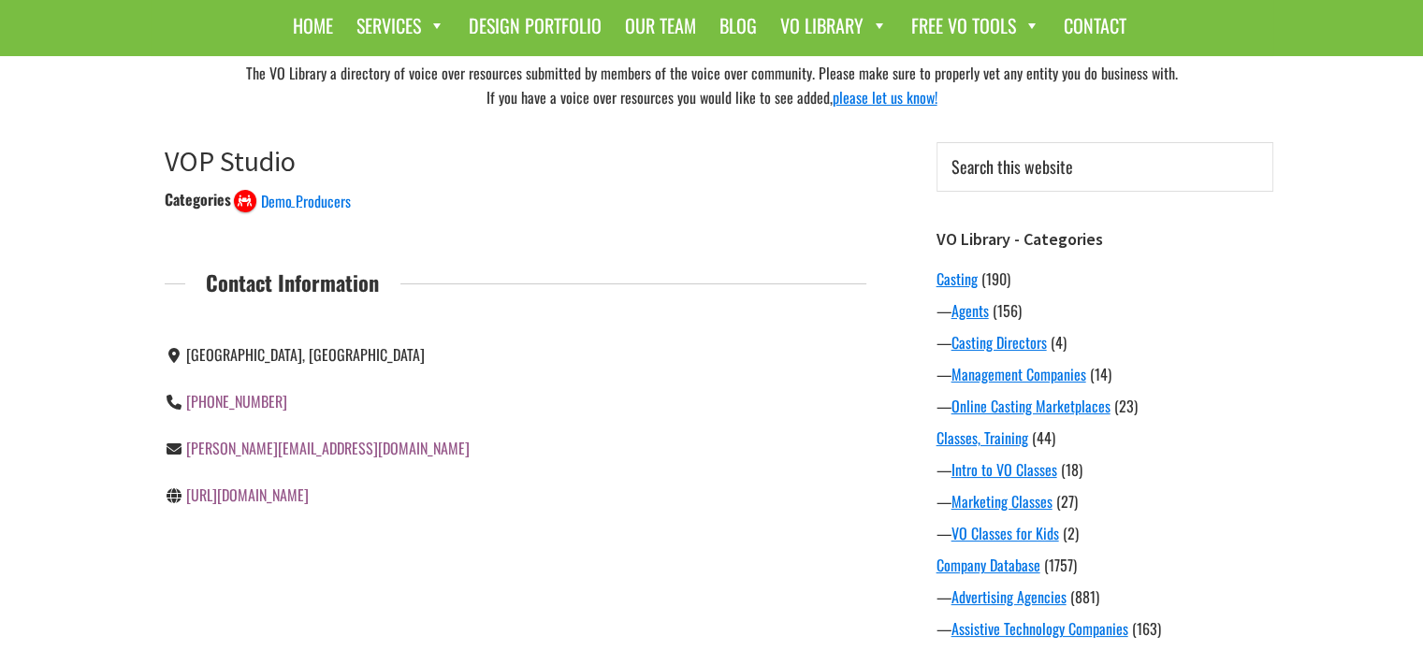
click at [297, 494] on link "[URL][DOMAIN_NAME]" at bounding box center [247, 495] width 123 height 22
